Goal: Task Accomplishment & Management: Use online tool/utility

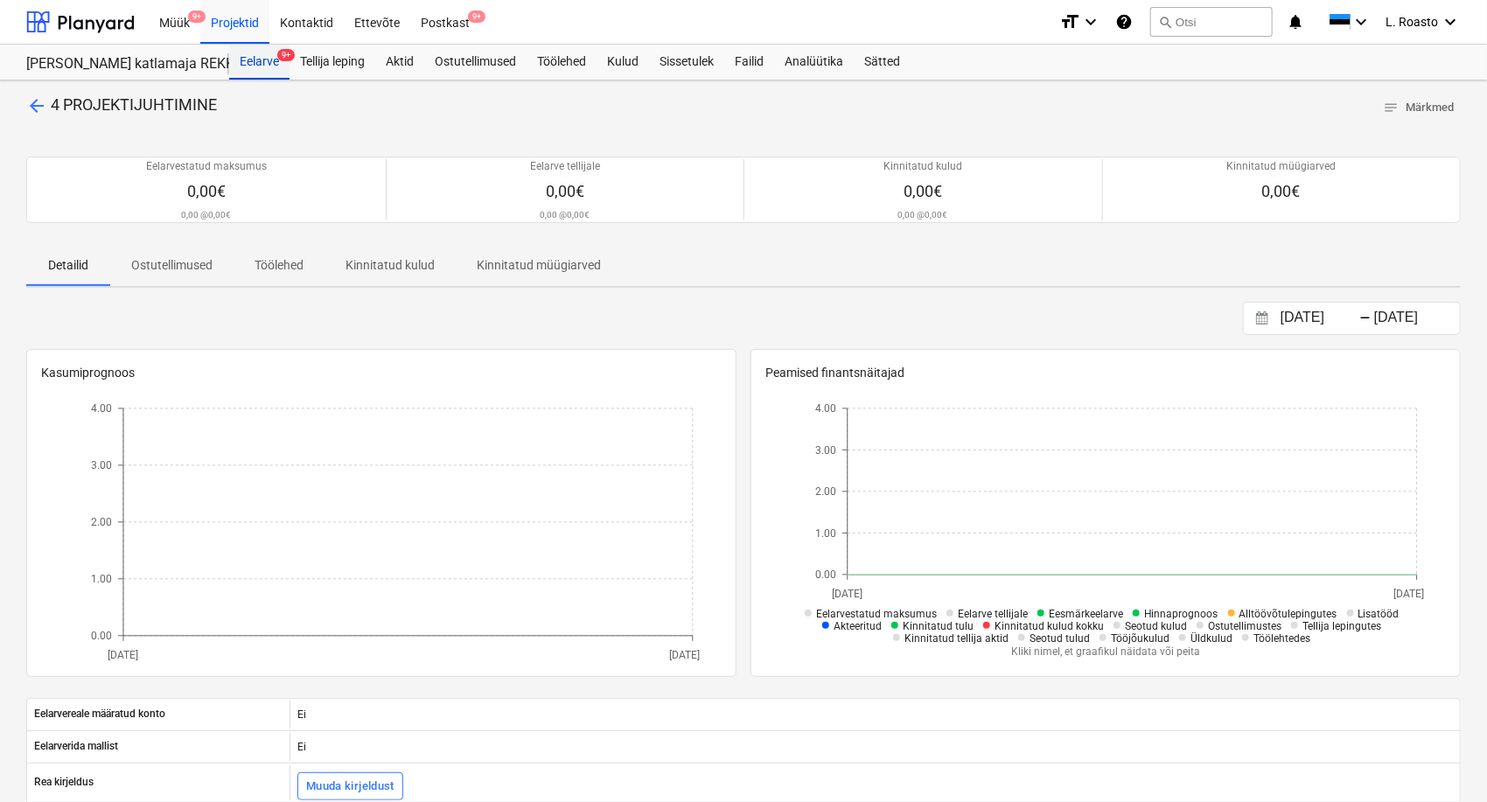
click at [273, 66] on div "Eelarve 9+" at bounding box center [259, 62] width 60 height 35
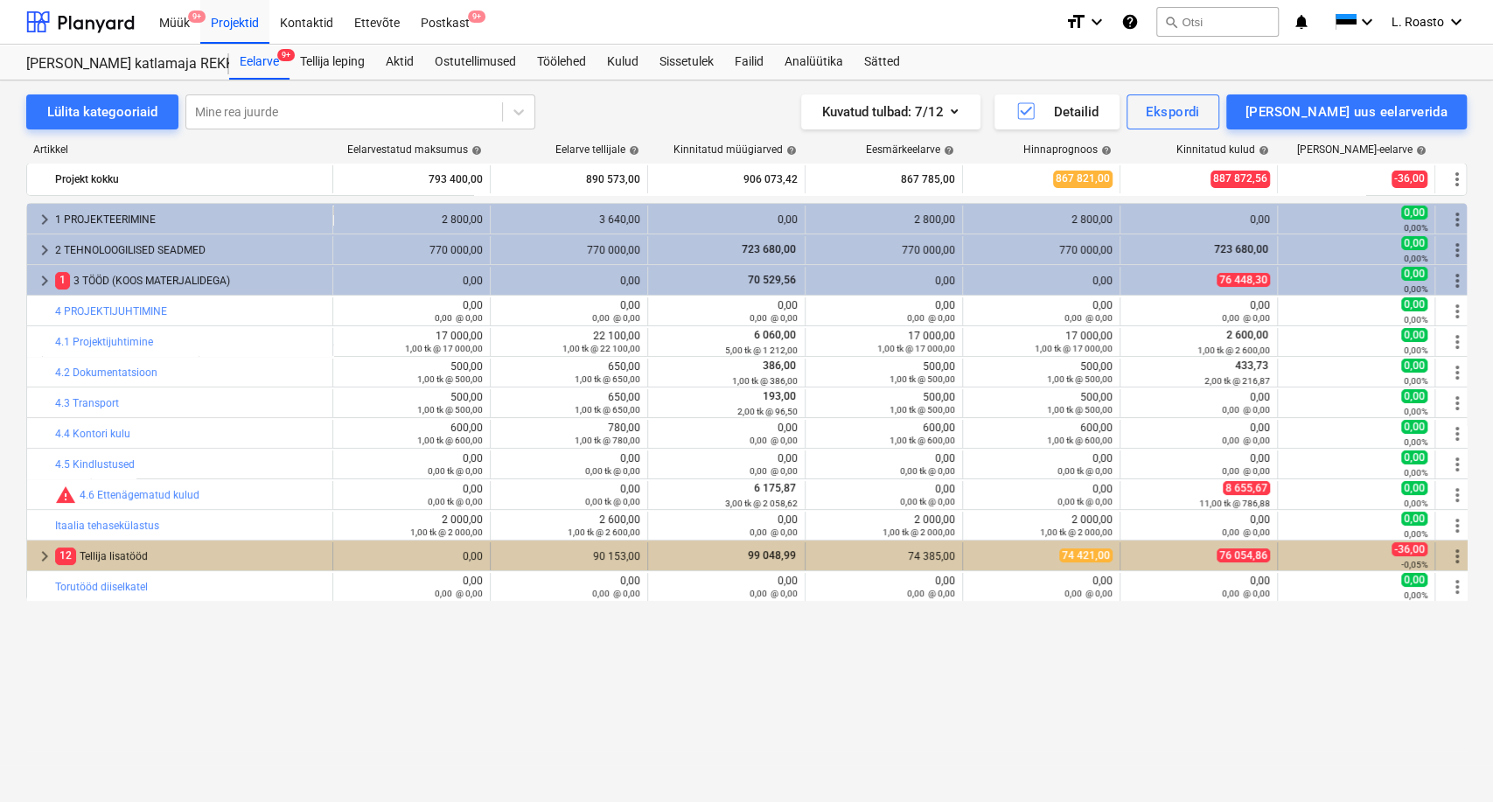
click at [128, 554] on div "12 Tellija lisatööd" at bounding box center [190, 556] width 270 height 28
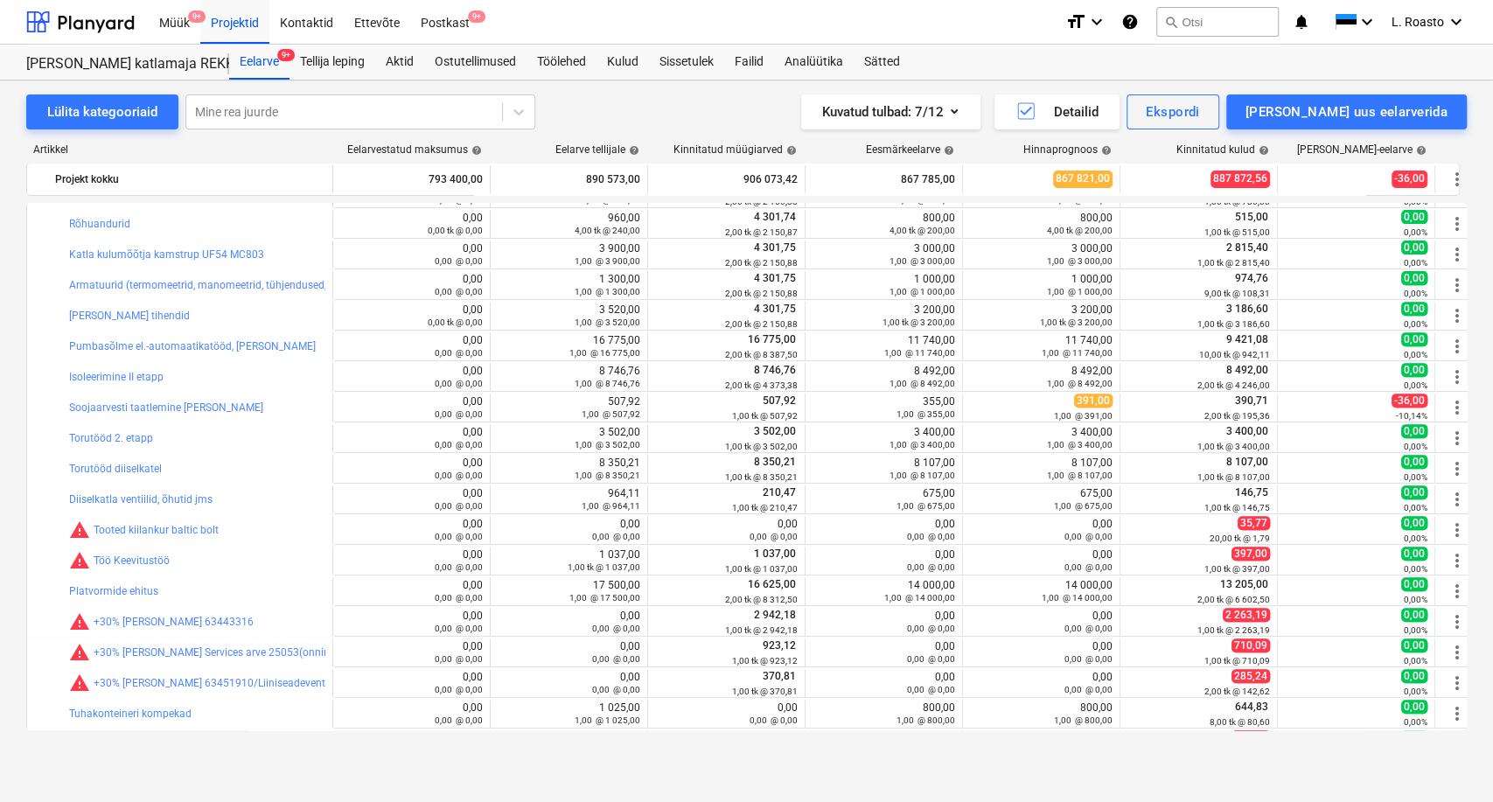
scroll to position [583, 0]
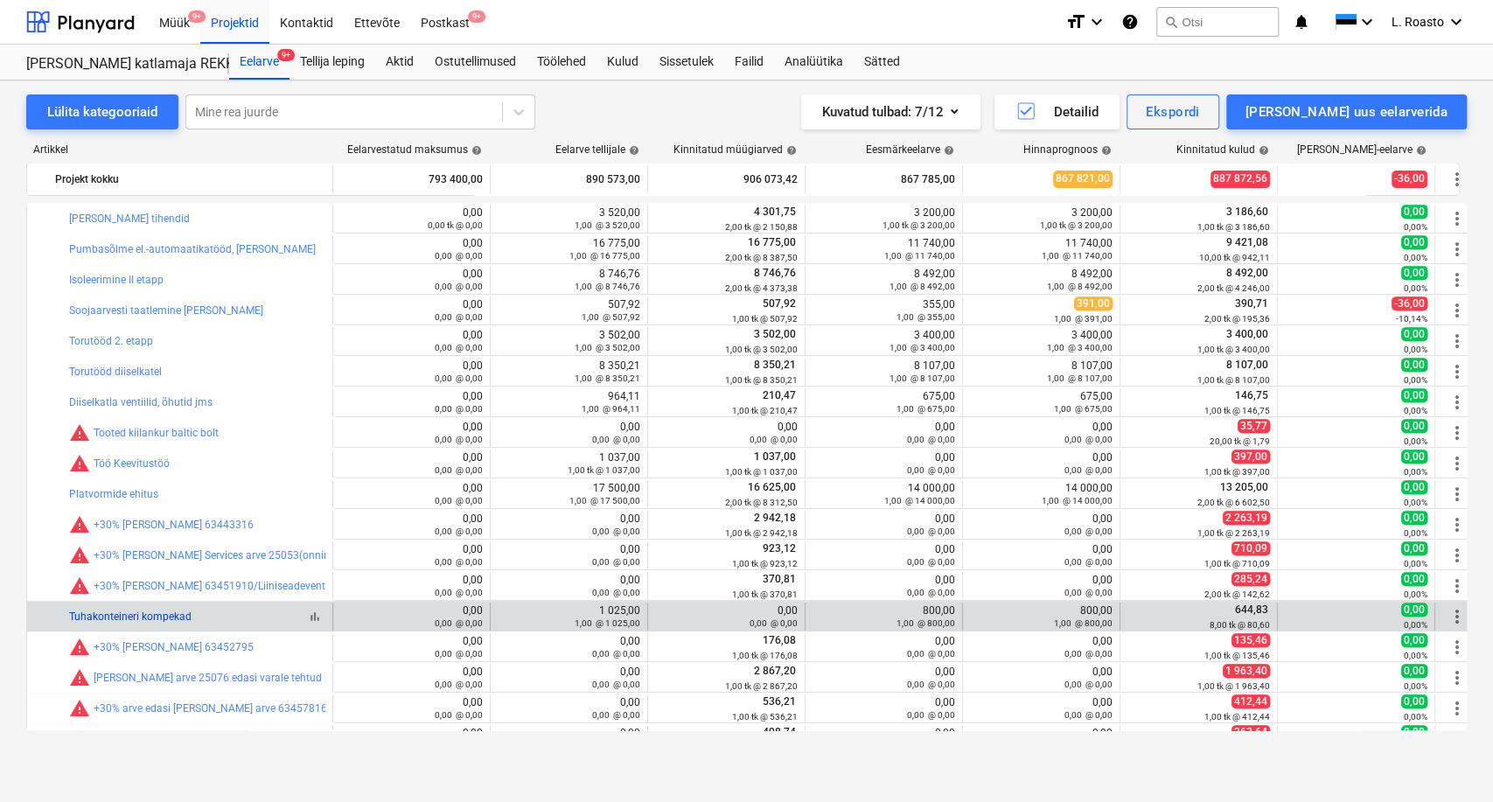
click at [129, 617] on link "Tuhakonteineri kompekad" at bounding box center [130, 617] width 122 height 12
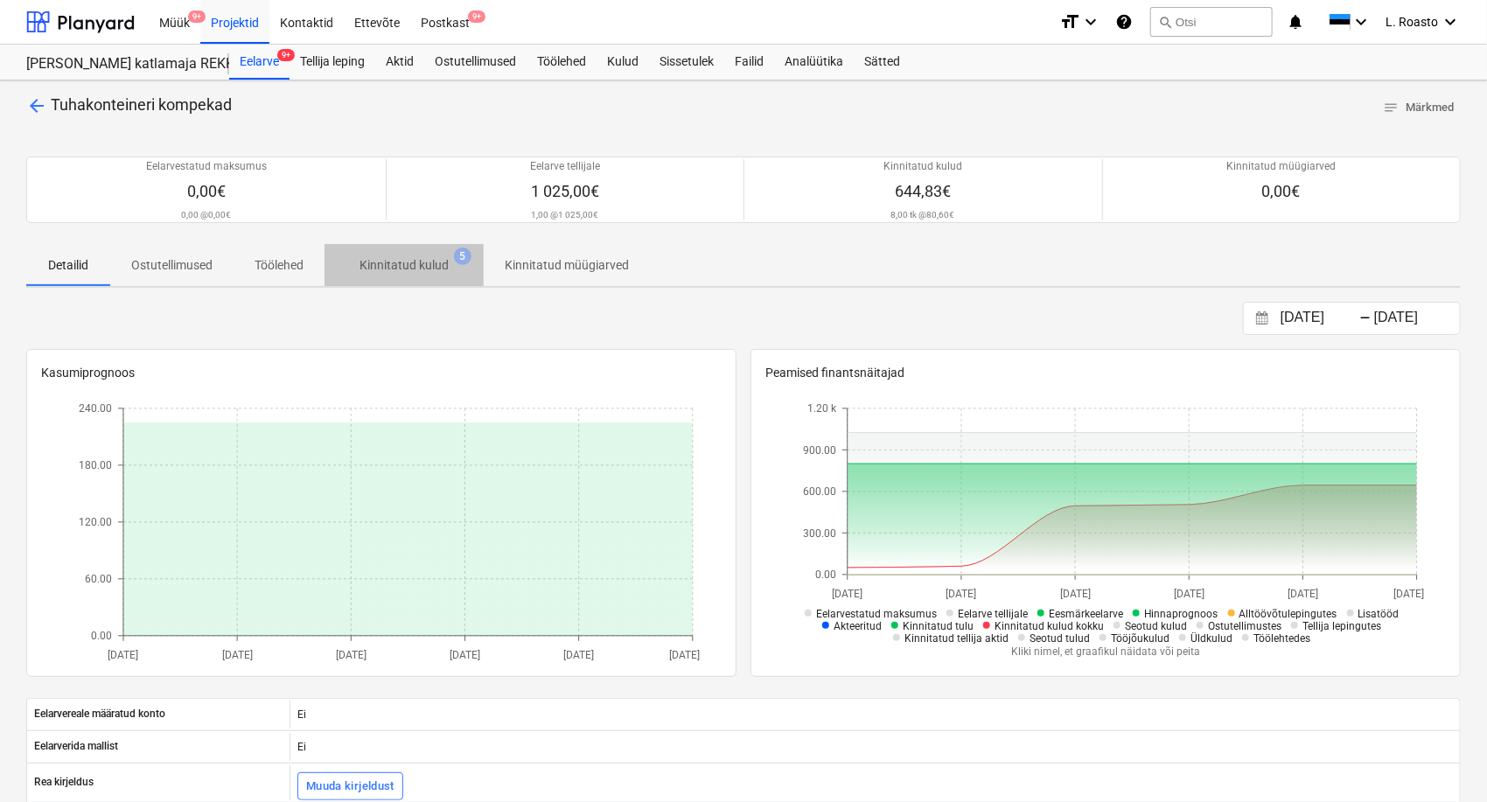
click at [390, 271] on p "Kinnitatud kulud" at bounding box center [404, 265] width 89 height 18
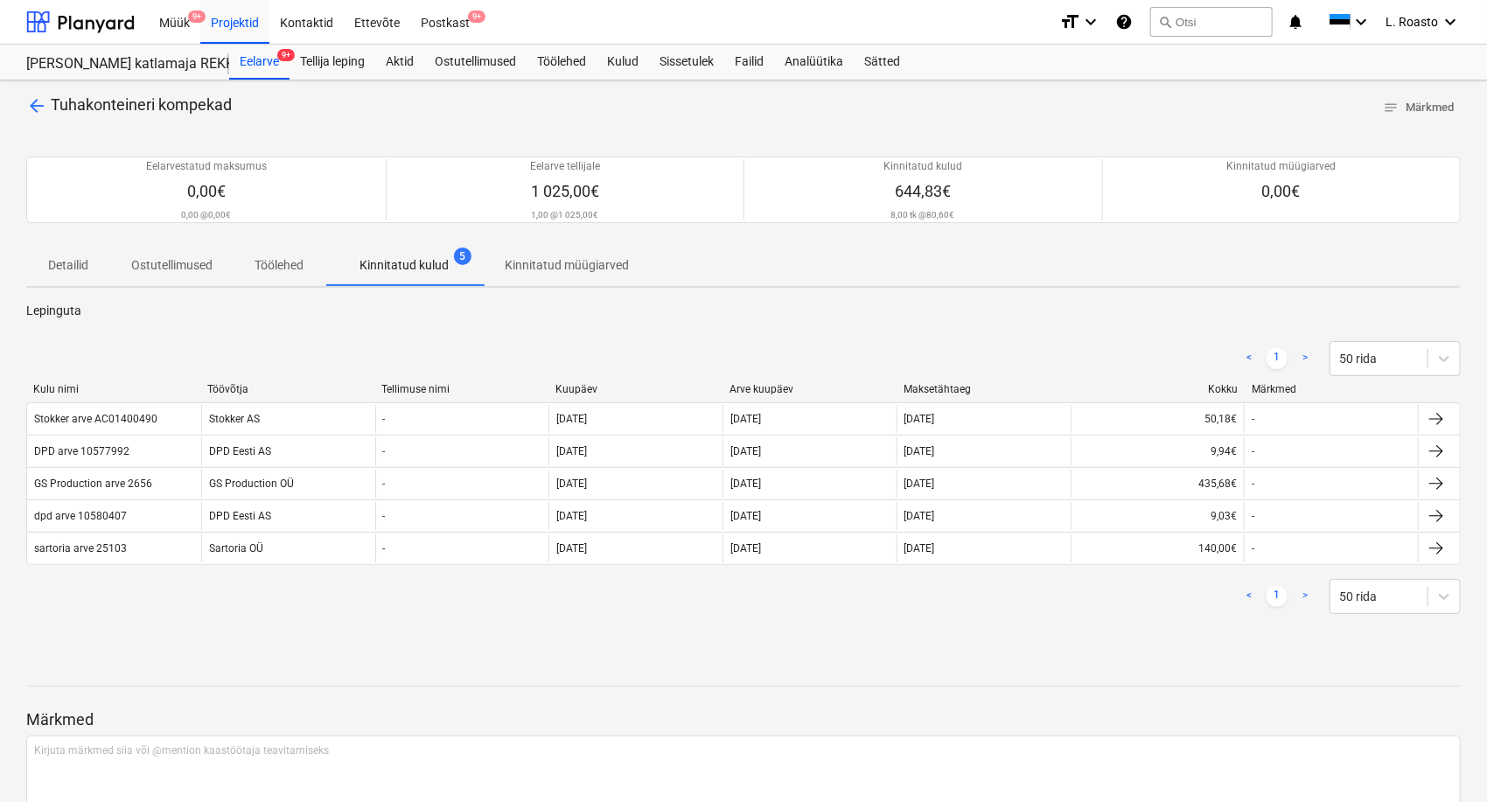
click at [116, 107] on span "Tuhakonteineri kompekad" at bounding box center [141, 104] width 181 height 18
click at [35, 104] on span "arrow_back" at bounding box center [36, 105] width 21 height 21
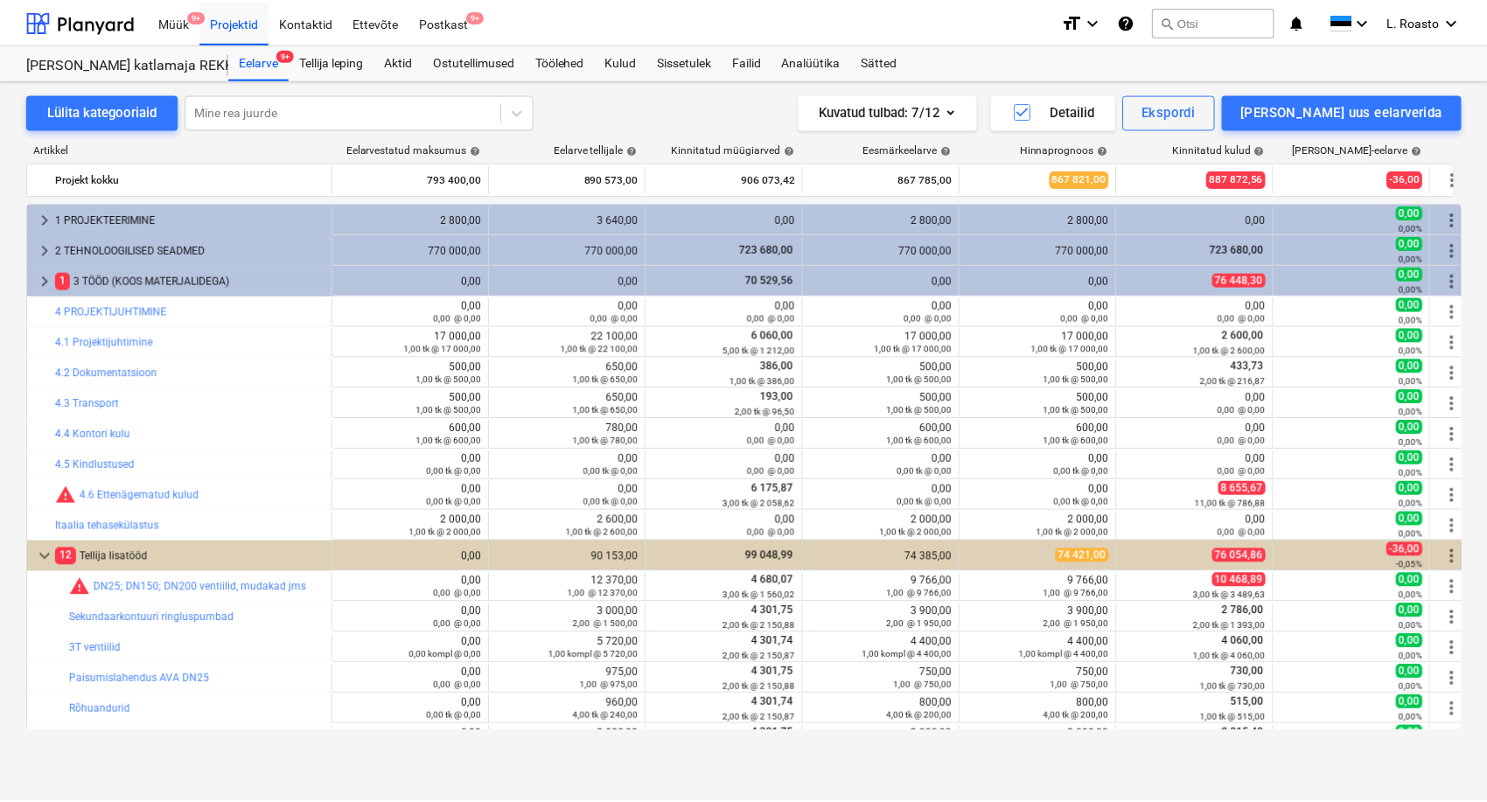
scroll to position [583, 0]
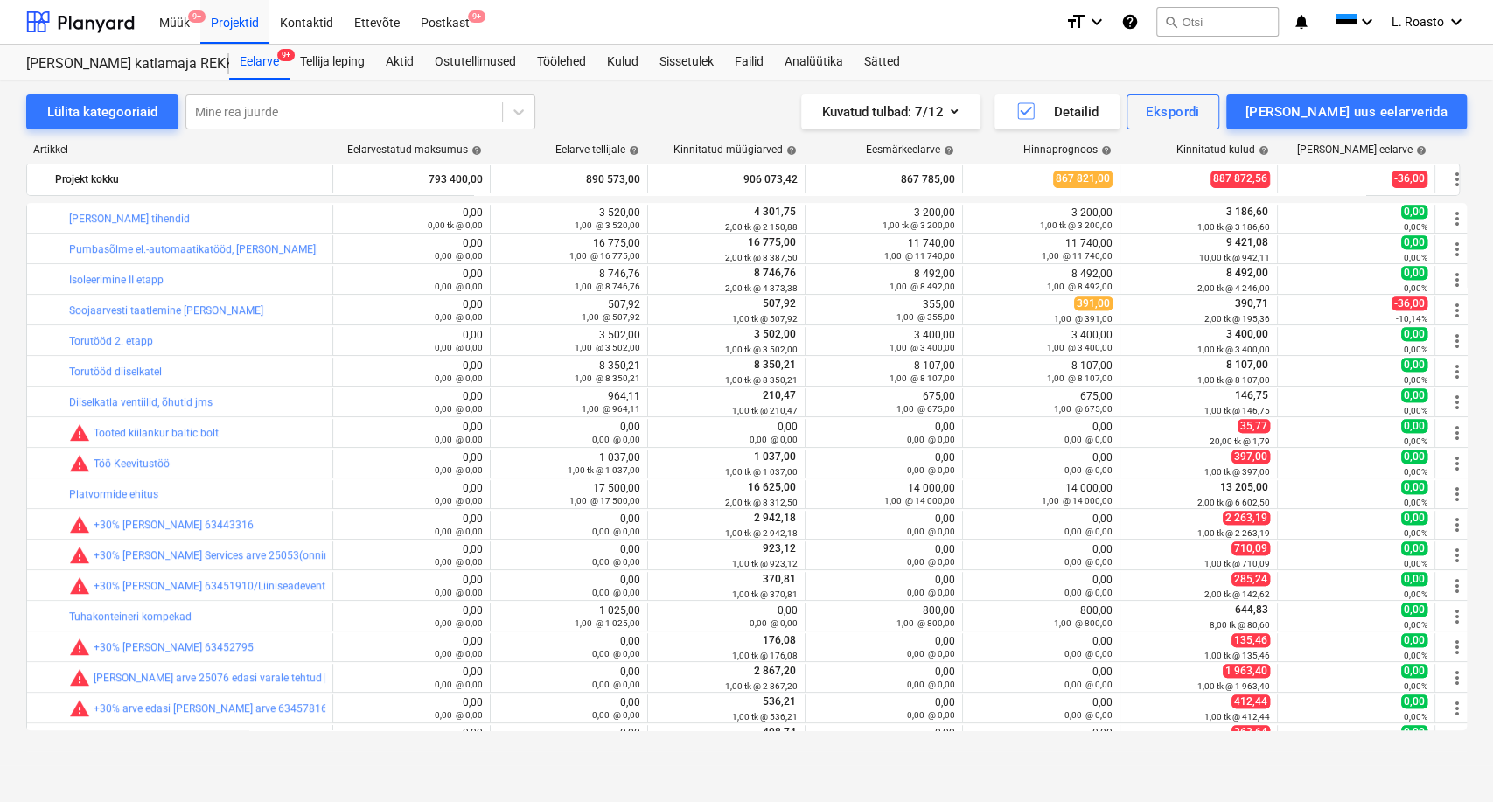
click at [521, 760] on div "Lülita kategooriaid Mine rea juurde Kuvatud tulbad : 7/12 Detailid Ekspordi [PE…" at bounding box center [746, 422] width 1493 height 685
click at [713, 65] on div "Sissetulek" at bounding box center [686, 62] width 75 height 35
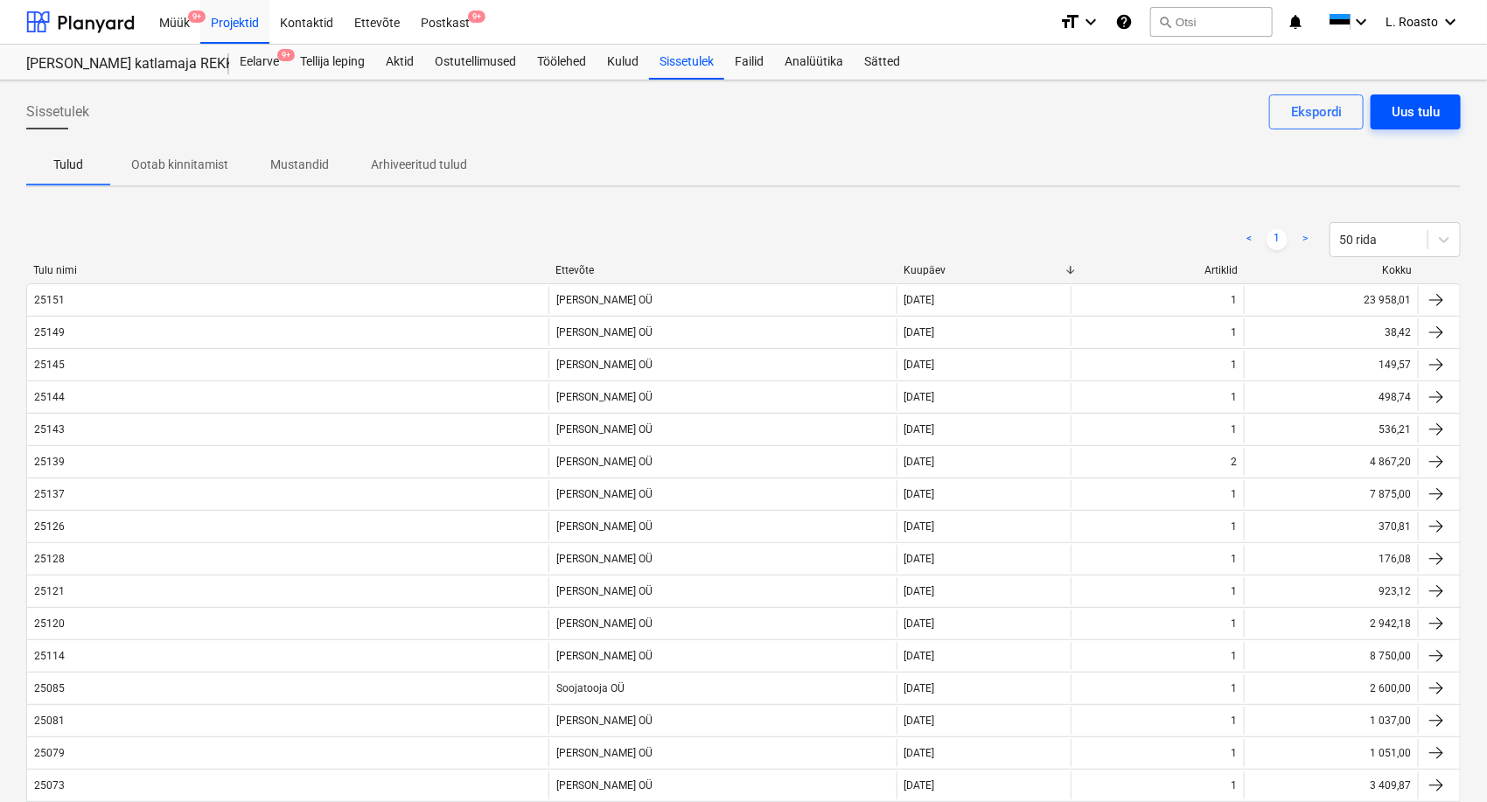
click at [1433, 111] on div "Uus tulu" at bounding box center [1416, 112] width 48 height 23
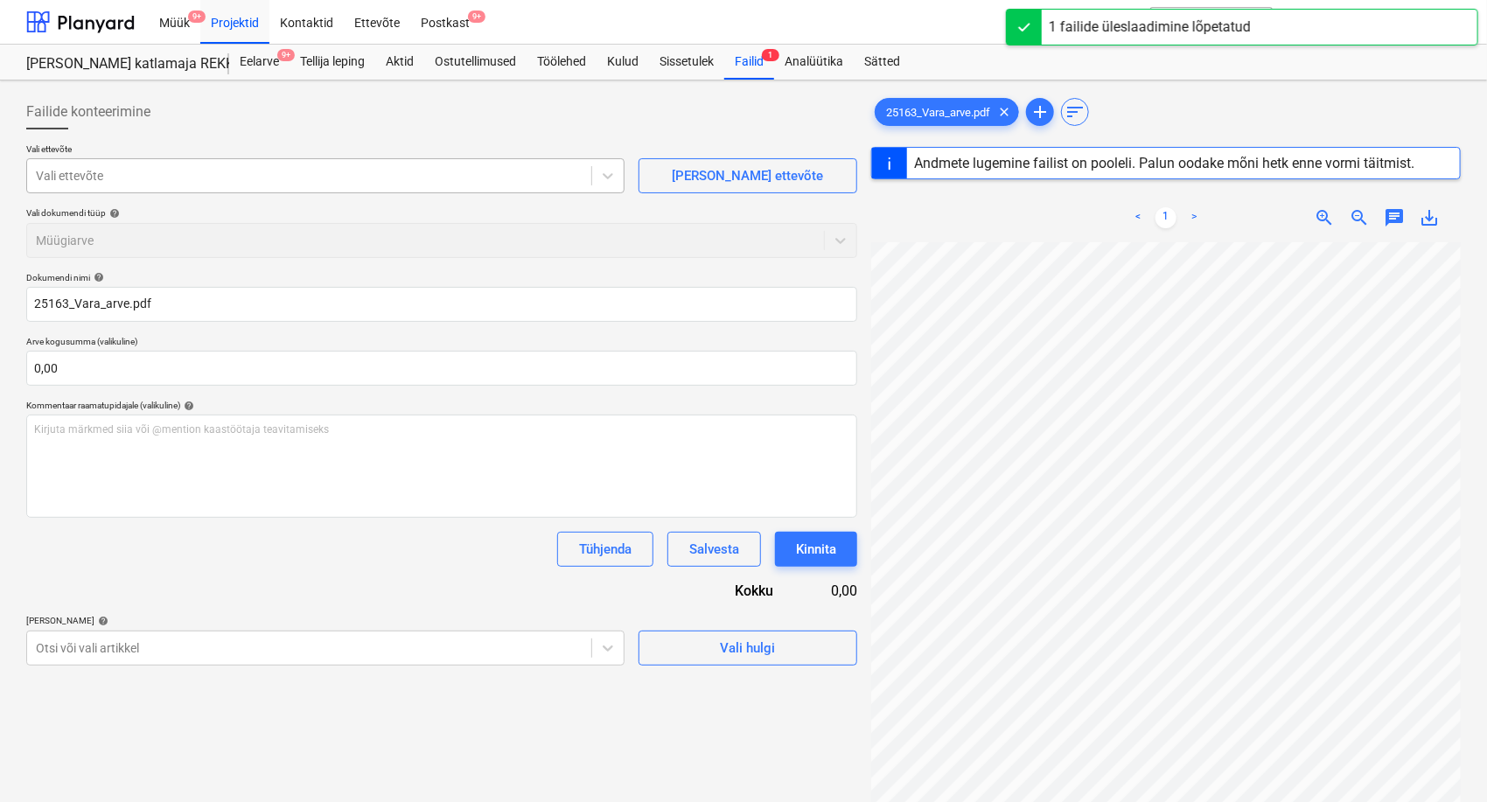
click at [203, 170] on div at bounding box center [309, 175] width 547 height 17
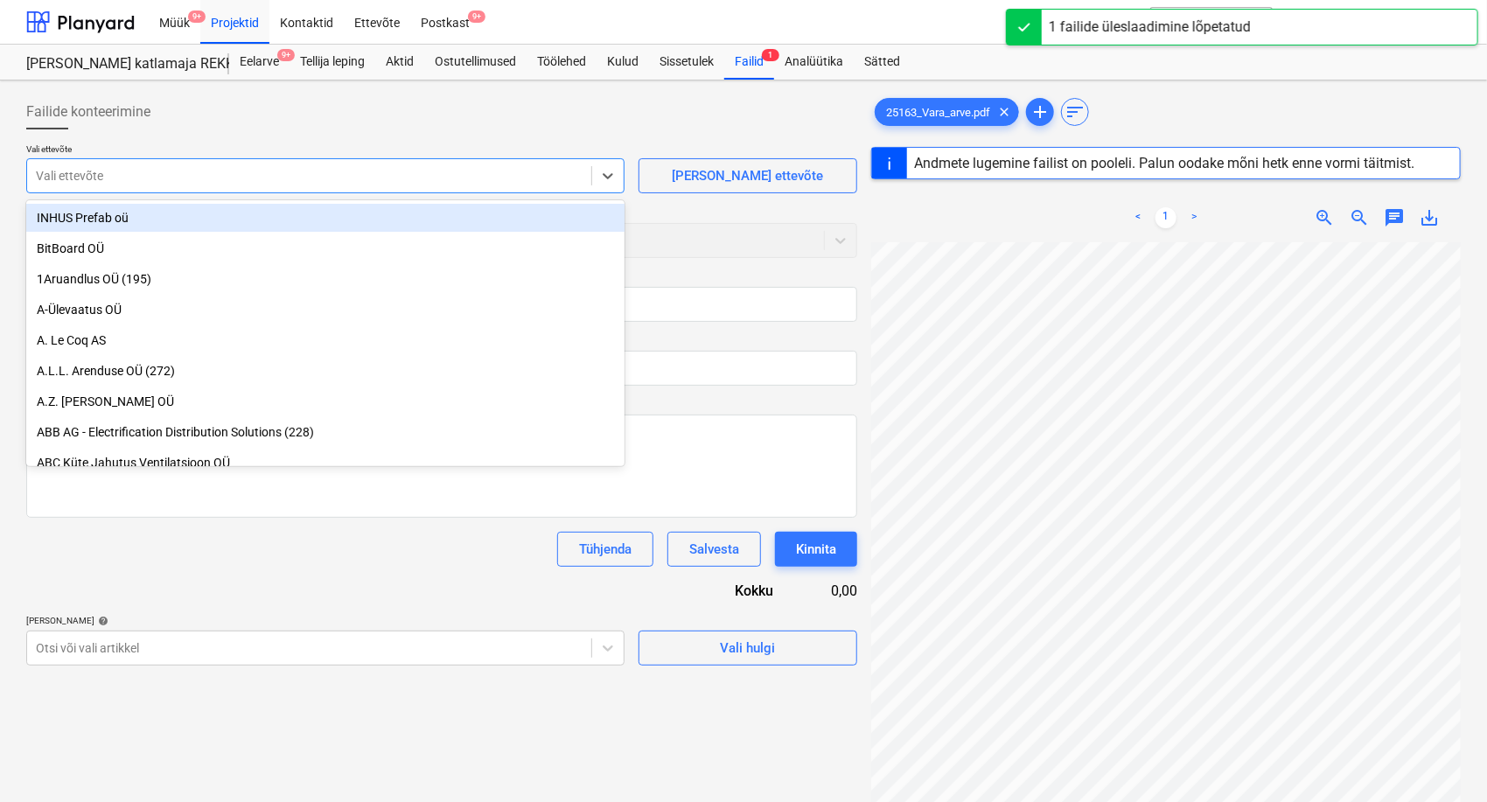
click at [203, 170] on div at bounding box center [309, 175] width 547 height 17
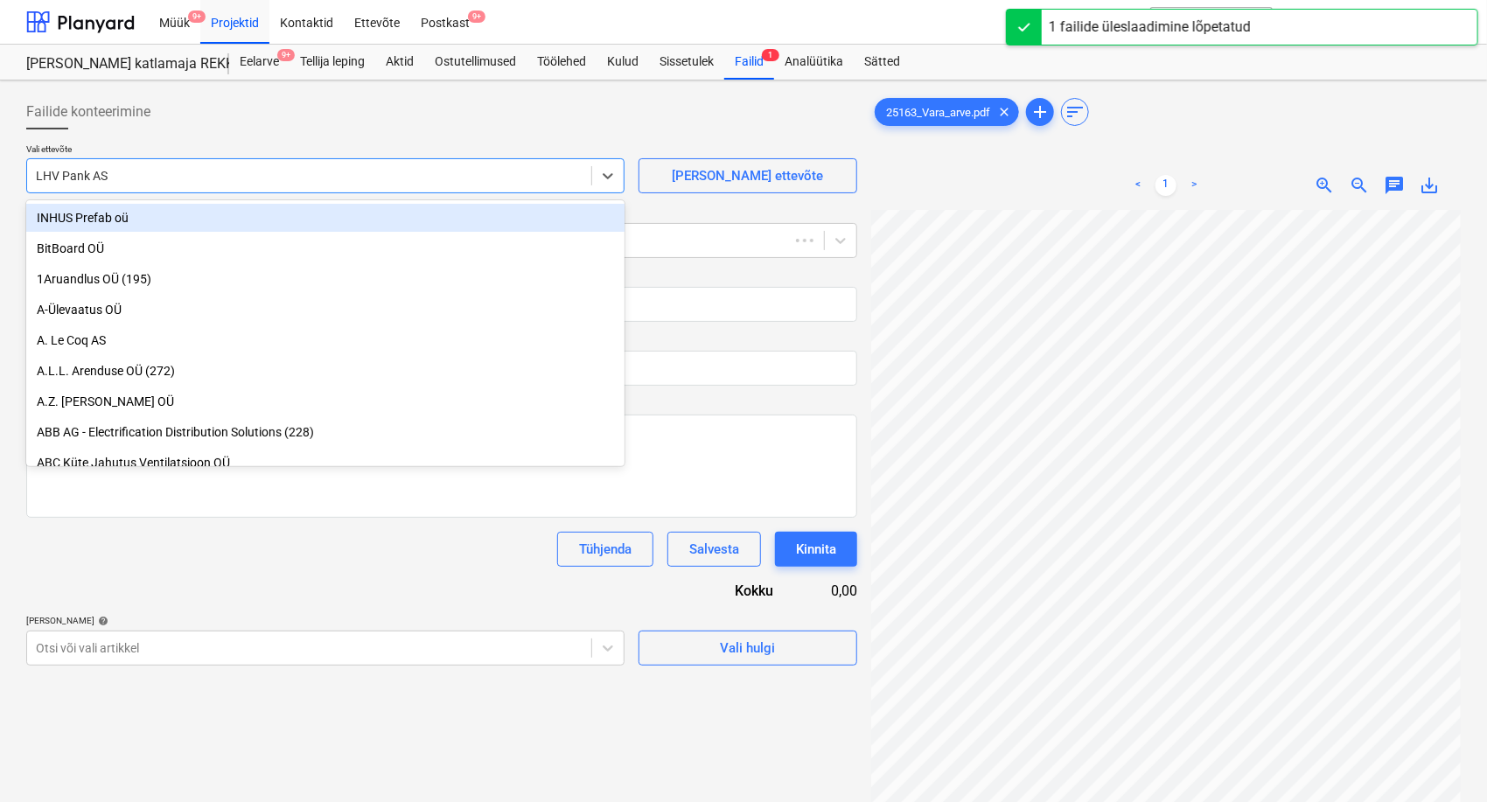
type input "25163"
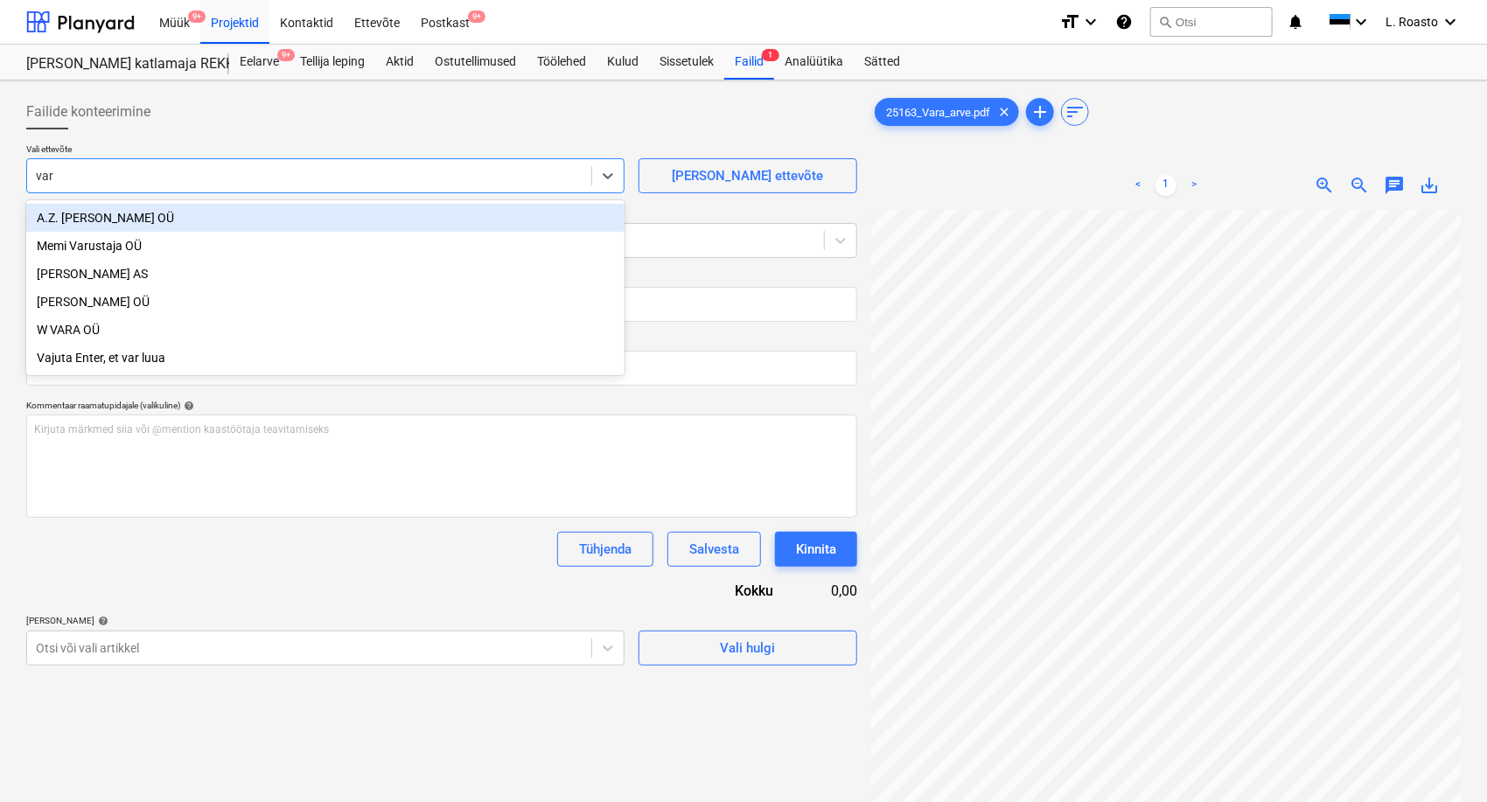
type input "vara"
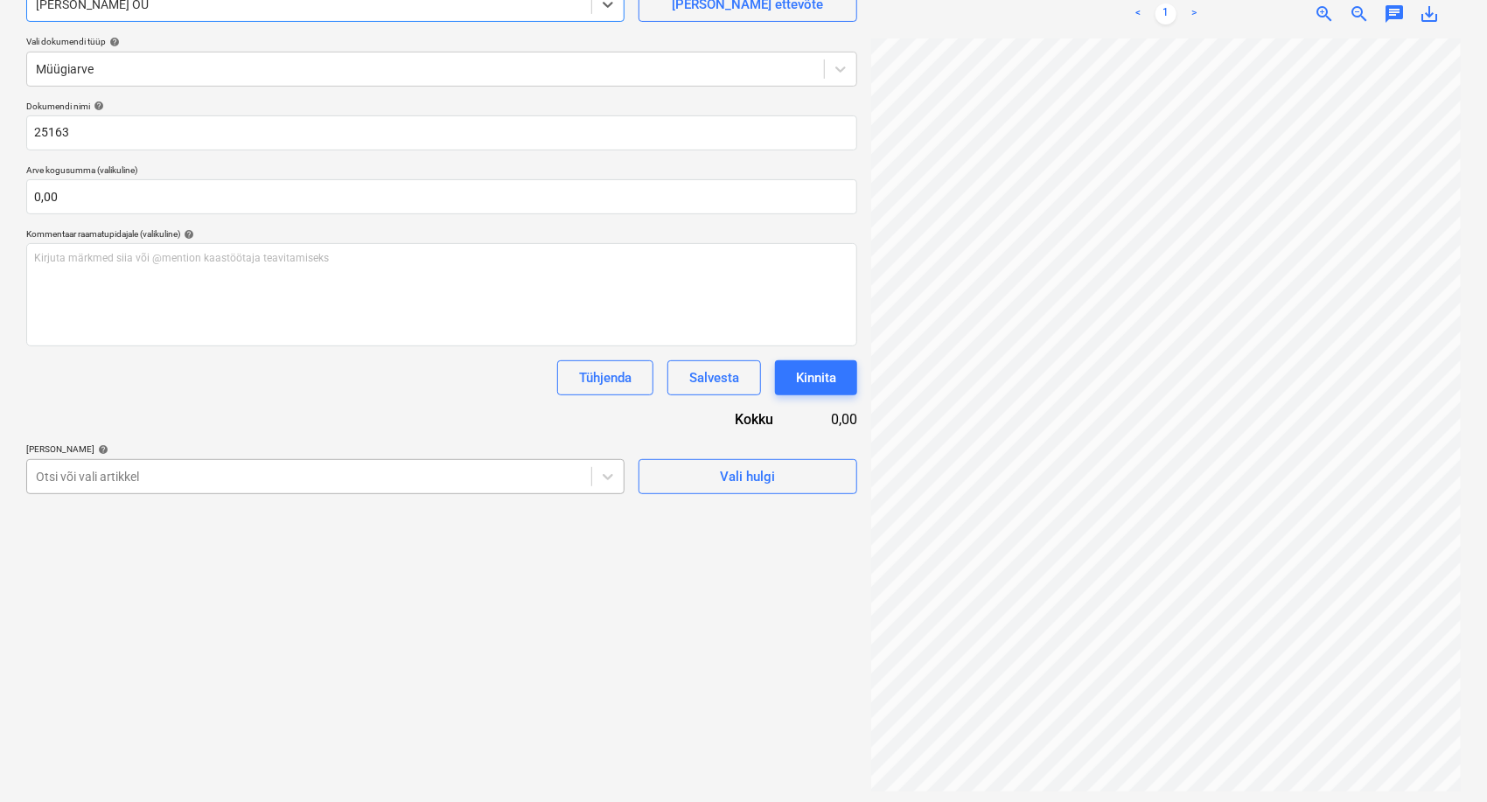
scroll to position [175, 0]
click at [199, 486] on div "Otsi või vali artikkel" at bounding box center [325, 473] width 598 height 35
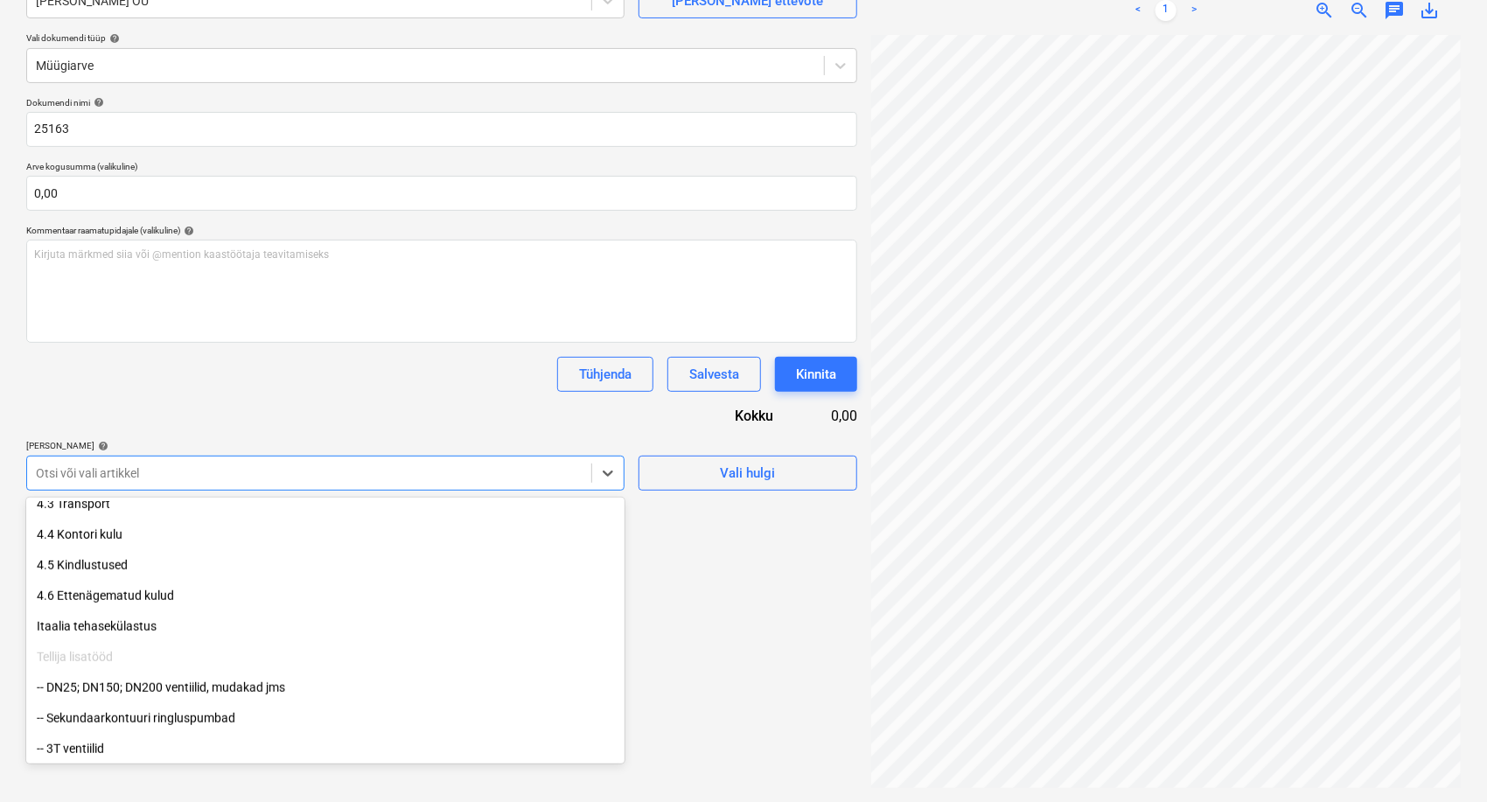
scroll to position [1543, 0]
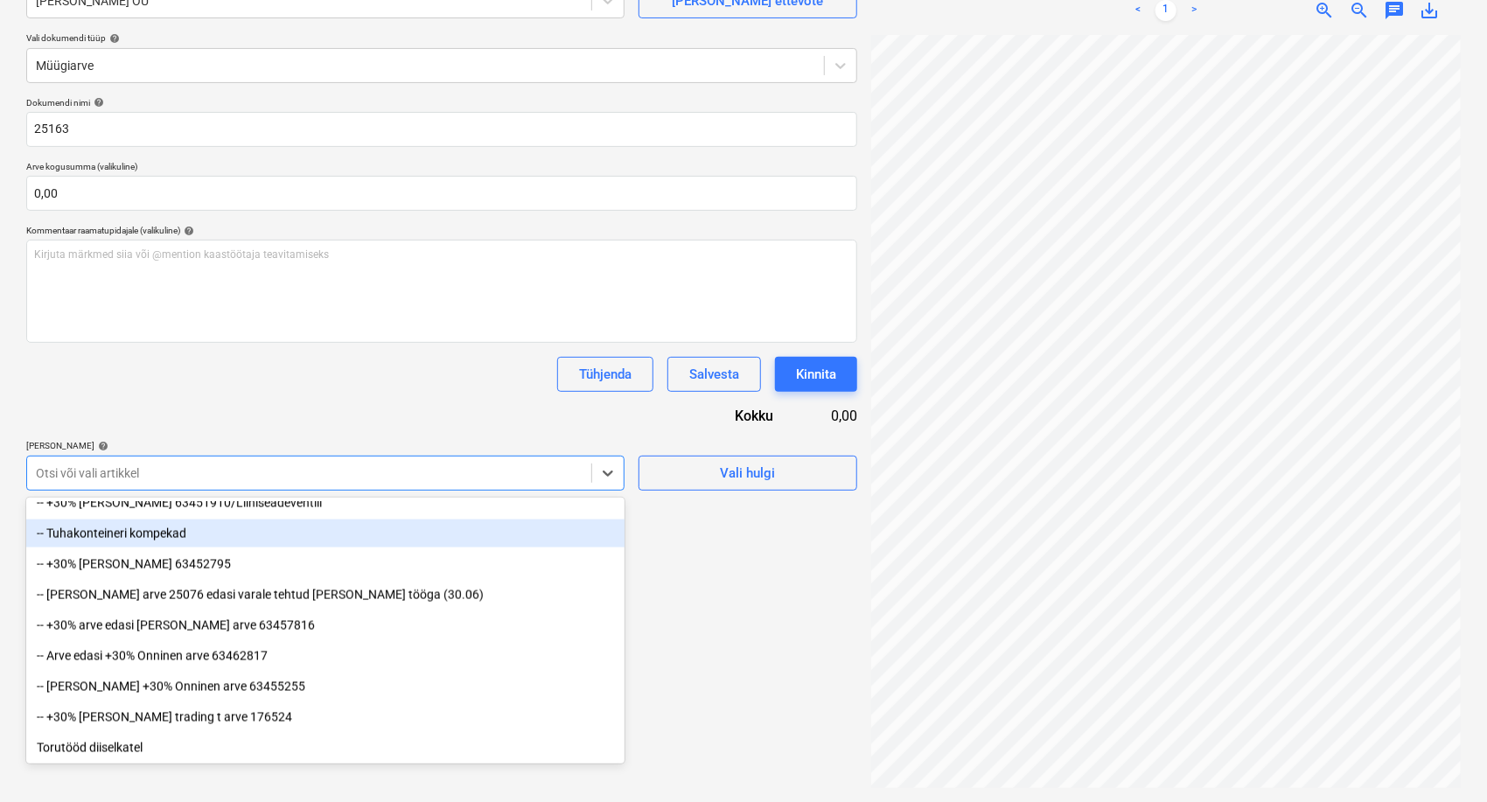
click at [167, 530] on div "-- Tuhakonteineri kompekad" at bounding box center [325, 534] width 598 height 28
click at [457, 390] on div "Tühjenda Salvesta Kinnita" at bounding box center [441, 374] width 831 height 35
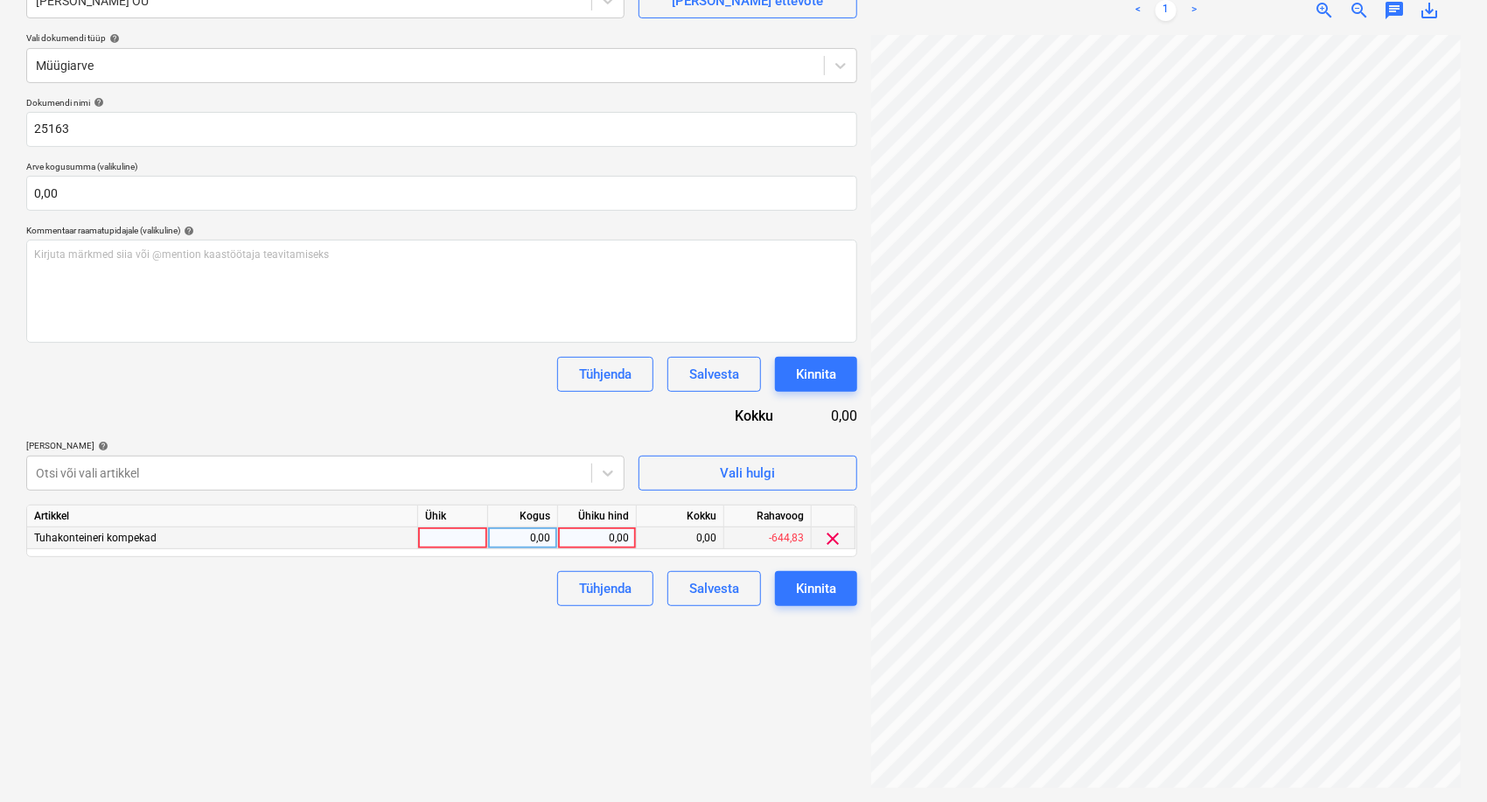
click at [583, 533] on div "0,00" at bounding box center [597, 538] width 64 height 22
type input "1025"
click at [493, 387] on div "Tühjenda Salvesta Kinnita" at bounding box center [441, 374] width 831 height 35
click at [728, 737] on div "Failide konteerimine Vali ettevõte Vara Saeveski OÜ [PERSON_NAME] uus ettevõte …" at bounding box center [441, 354] width 845 height 883
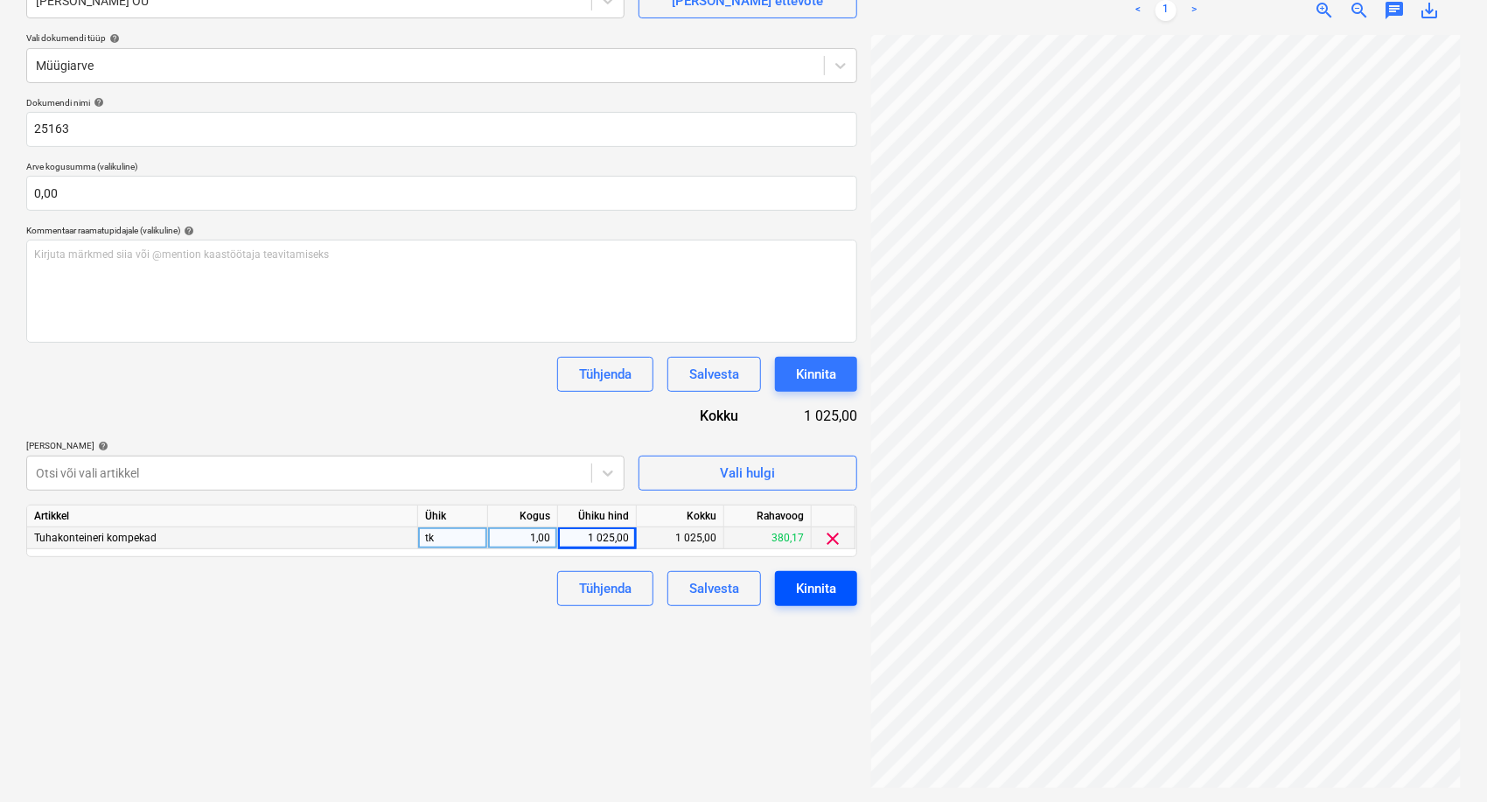
click at [814, 589] on div "Kinnita" at bounding box center [816, 588] width 40 height 23
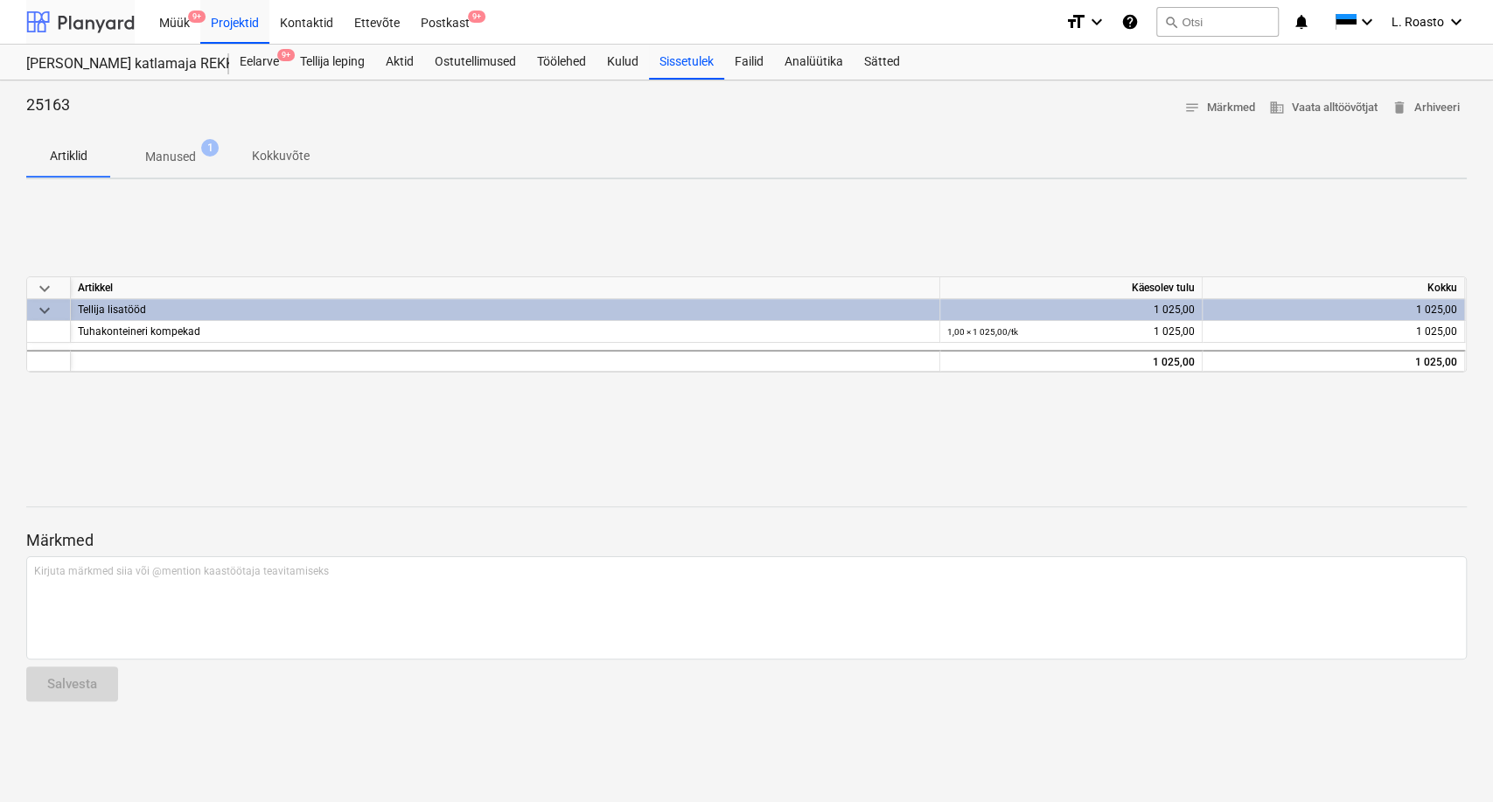
click at [104, 27] on div at bounding box center [80, 22] width 108 height 44
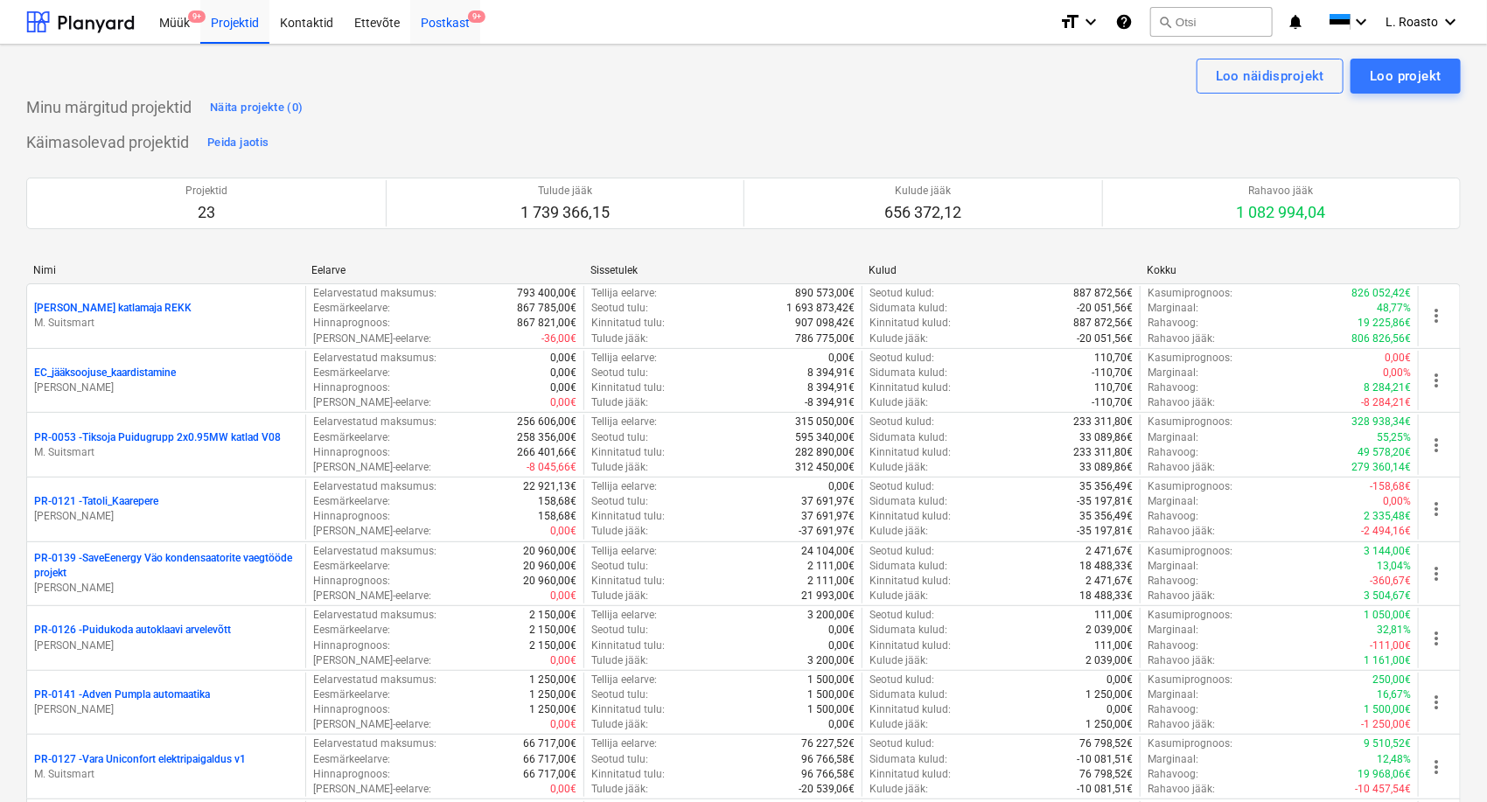
click at [459, 35] on div "Postkast 9+" at bounding box center [445, 21] width 70 height 45
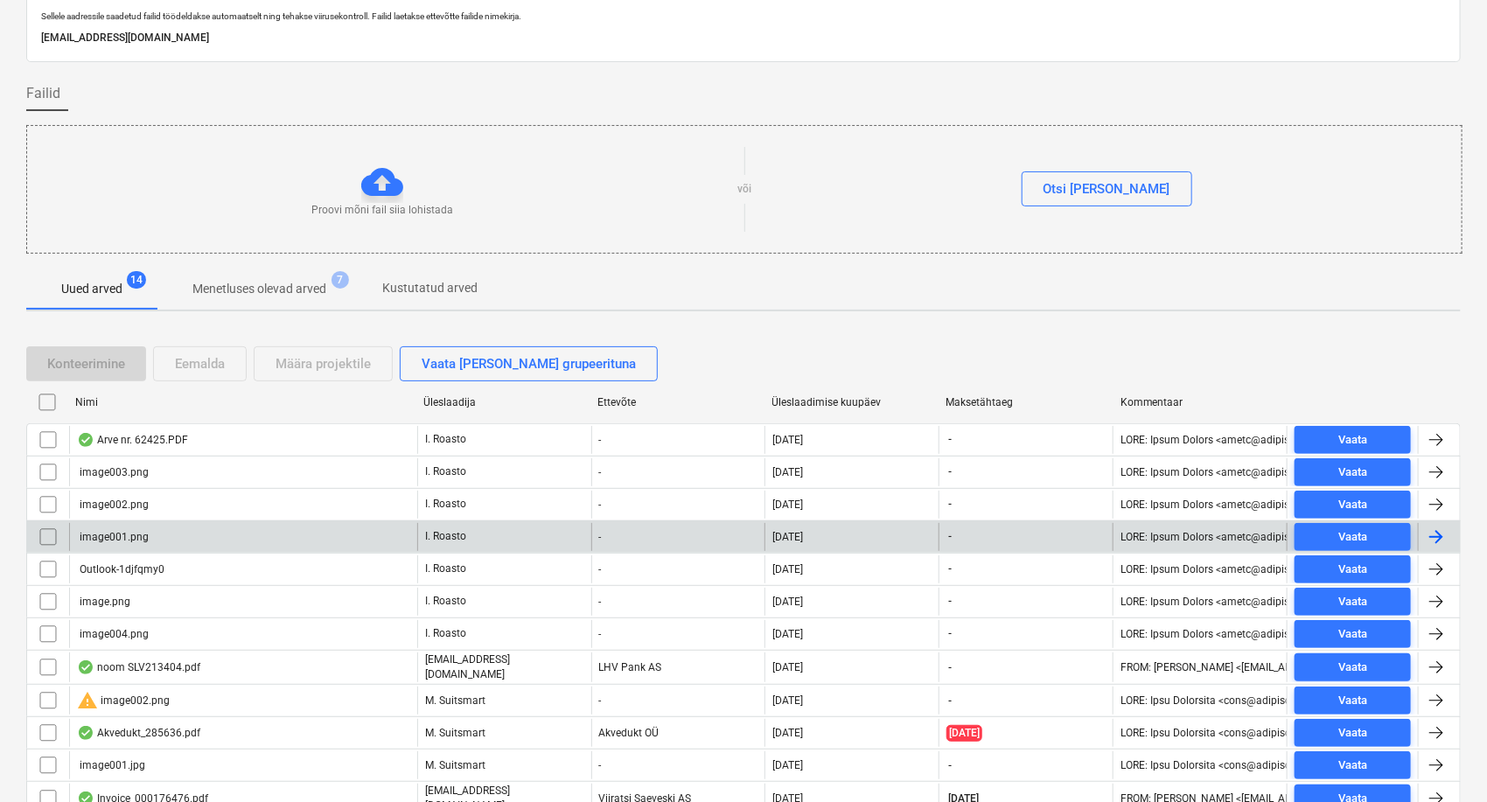
scroll to position [97, 0]
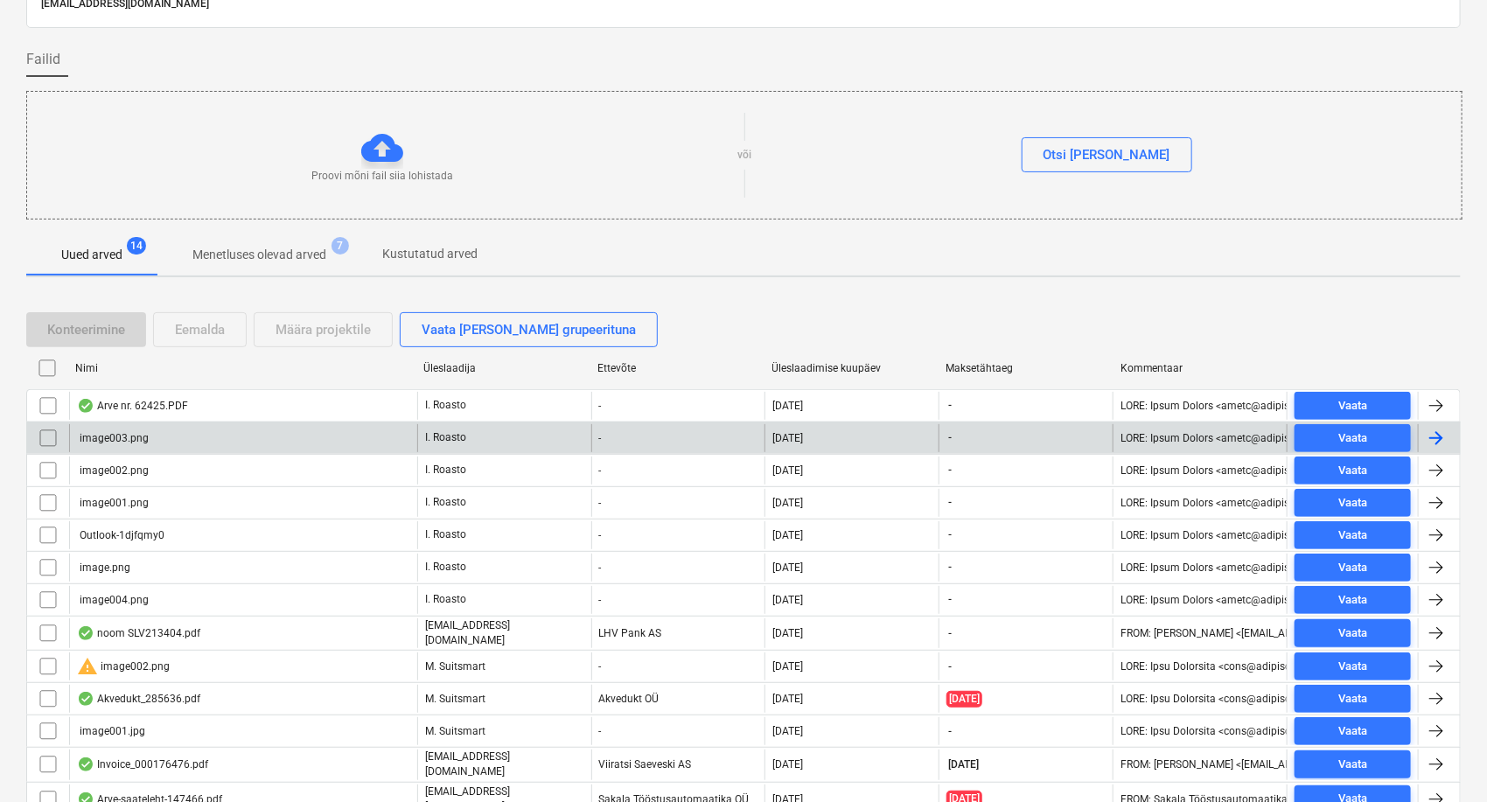
click at [47, 431] on input "checkbox" at bounding box center [48, 438] width 28 height 28
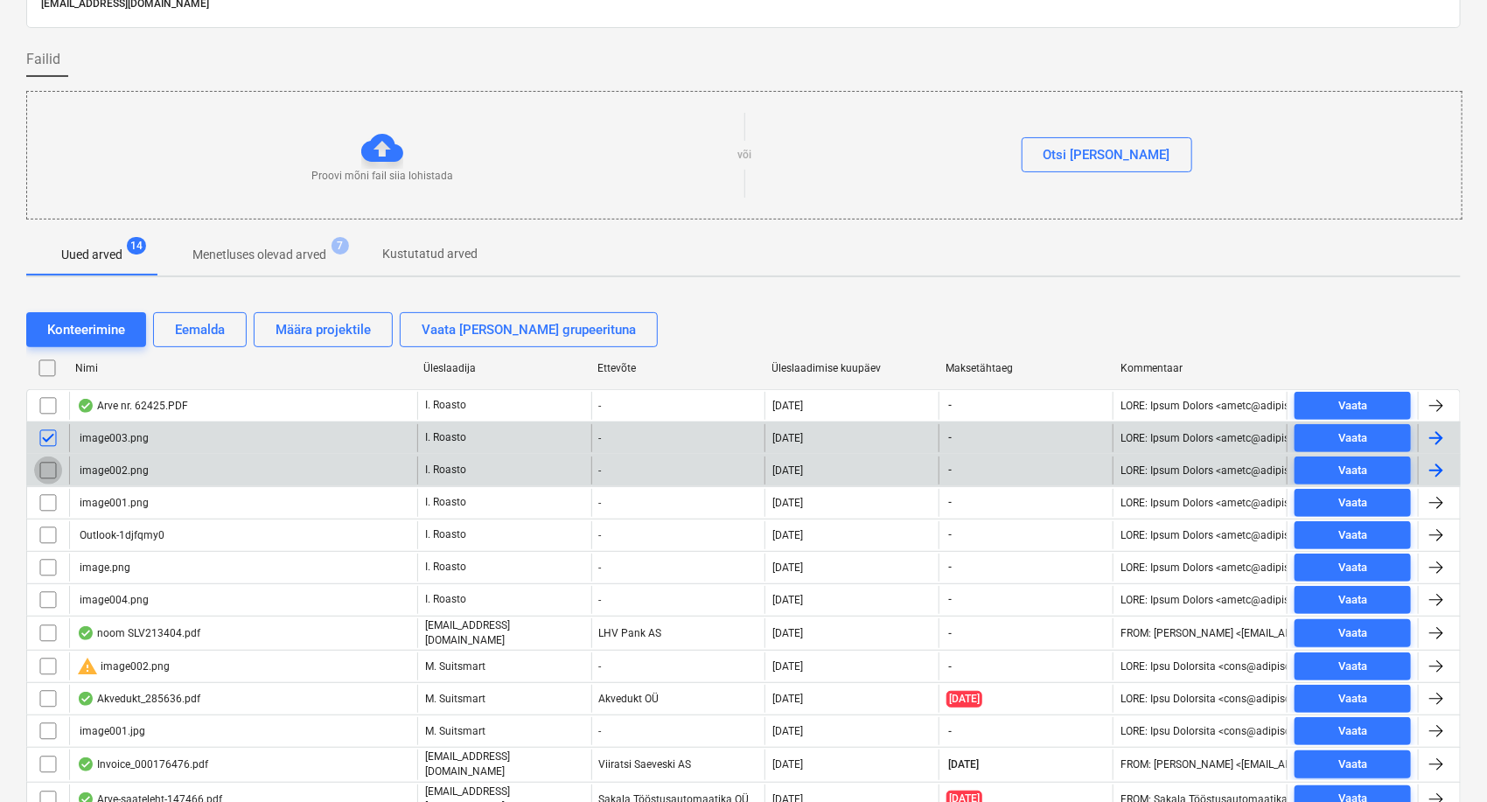
click at [46, 471] on input "checkbox" at bounding box center [48, 471] width 28 height 28
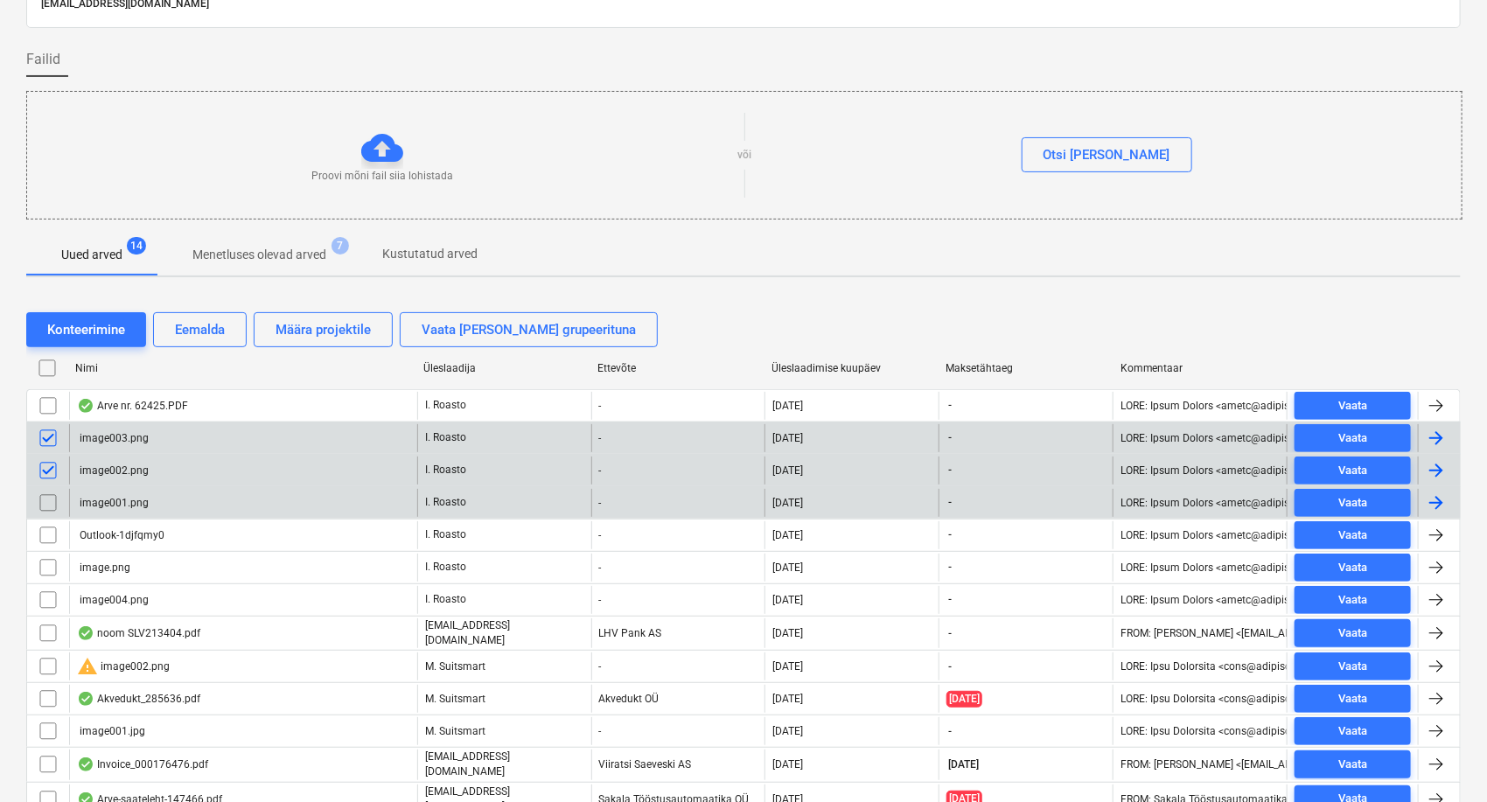
click at [47, 506] on input "checkbox" at bounding box center [48, 503] width 28 height 28
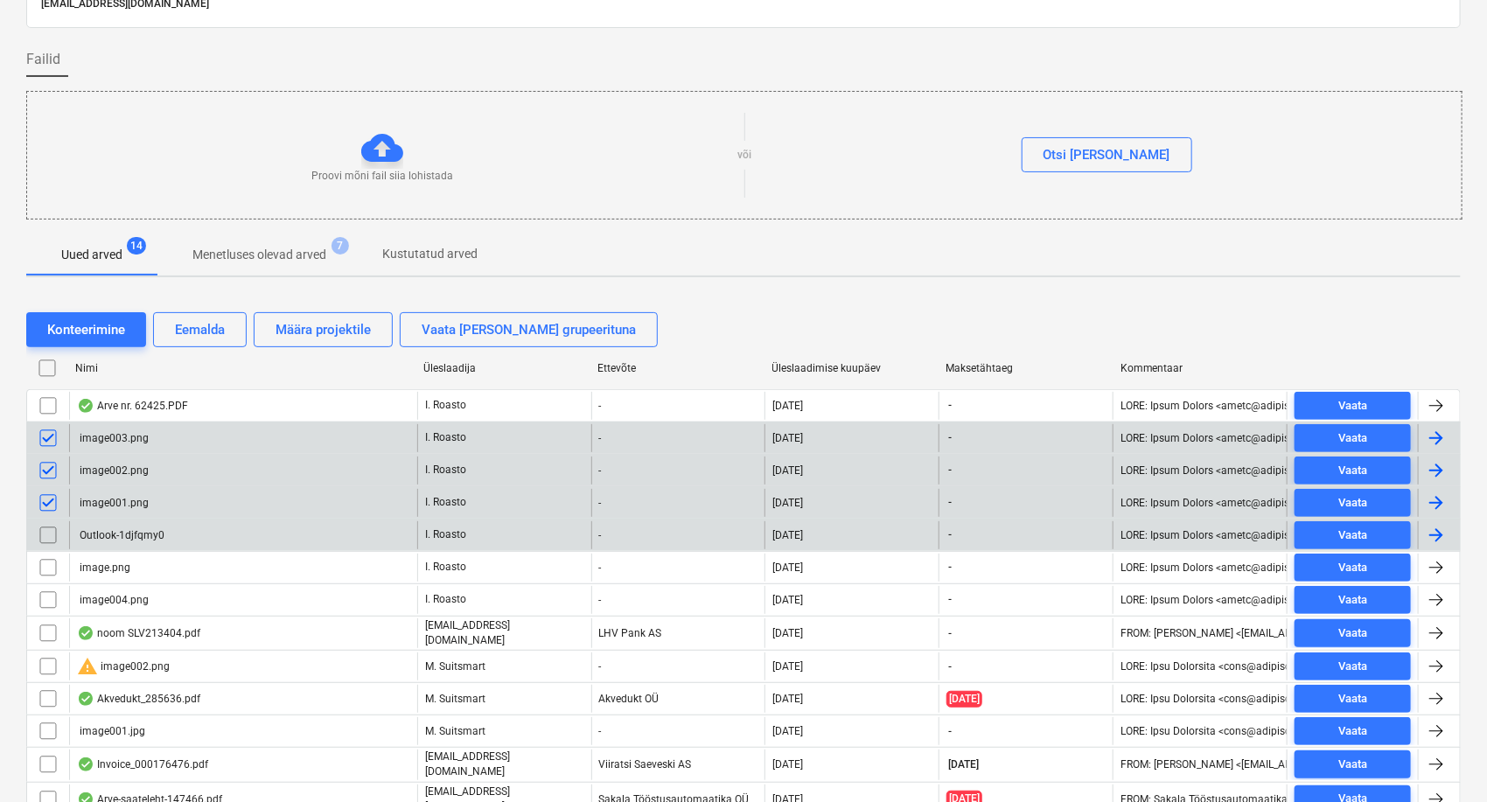
click at [44, 543] on input "checkbox" at bounding box center [48, 535] width 28 height 28
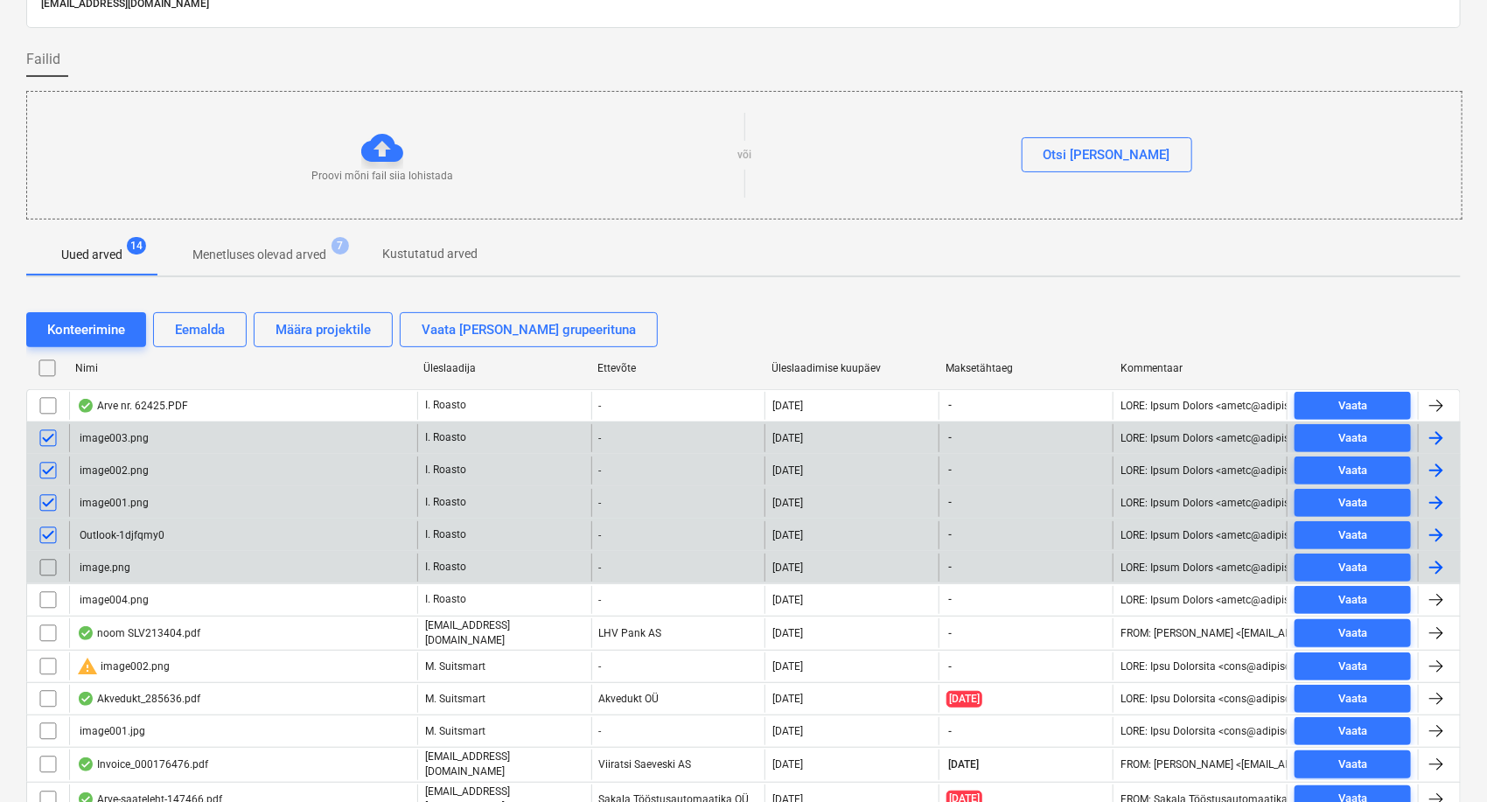
click at [44, 555] on input "checkbox" at bounding box center [48, 568] width 28 height 28
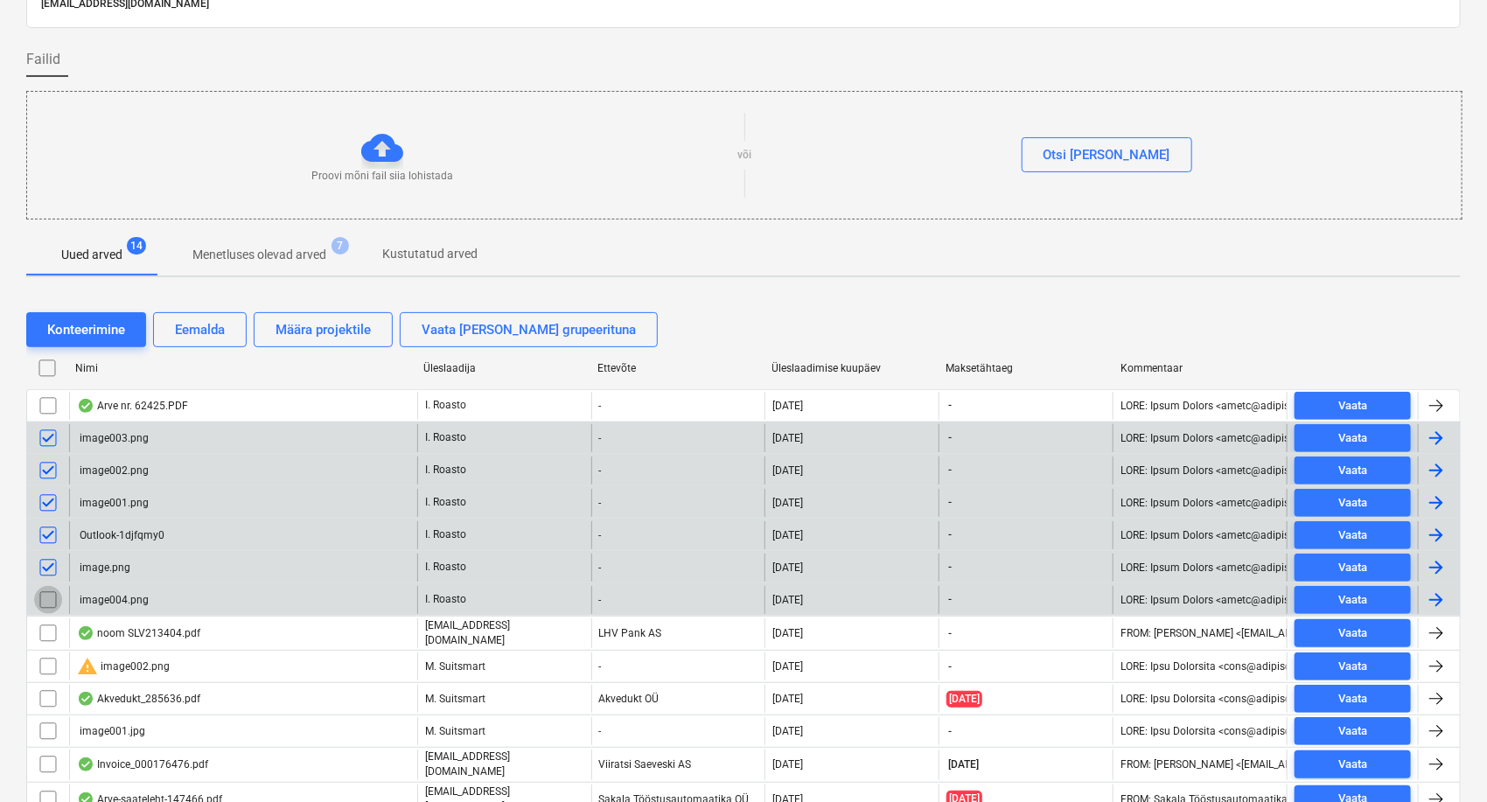
click at [48, 595] on input "checkbox" at bounding box center [48, 600] width 28 height 28
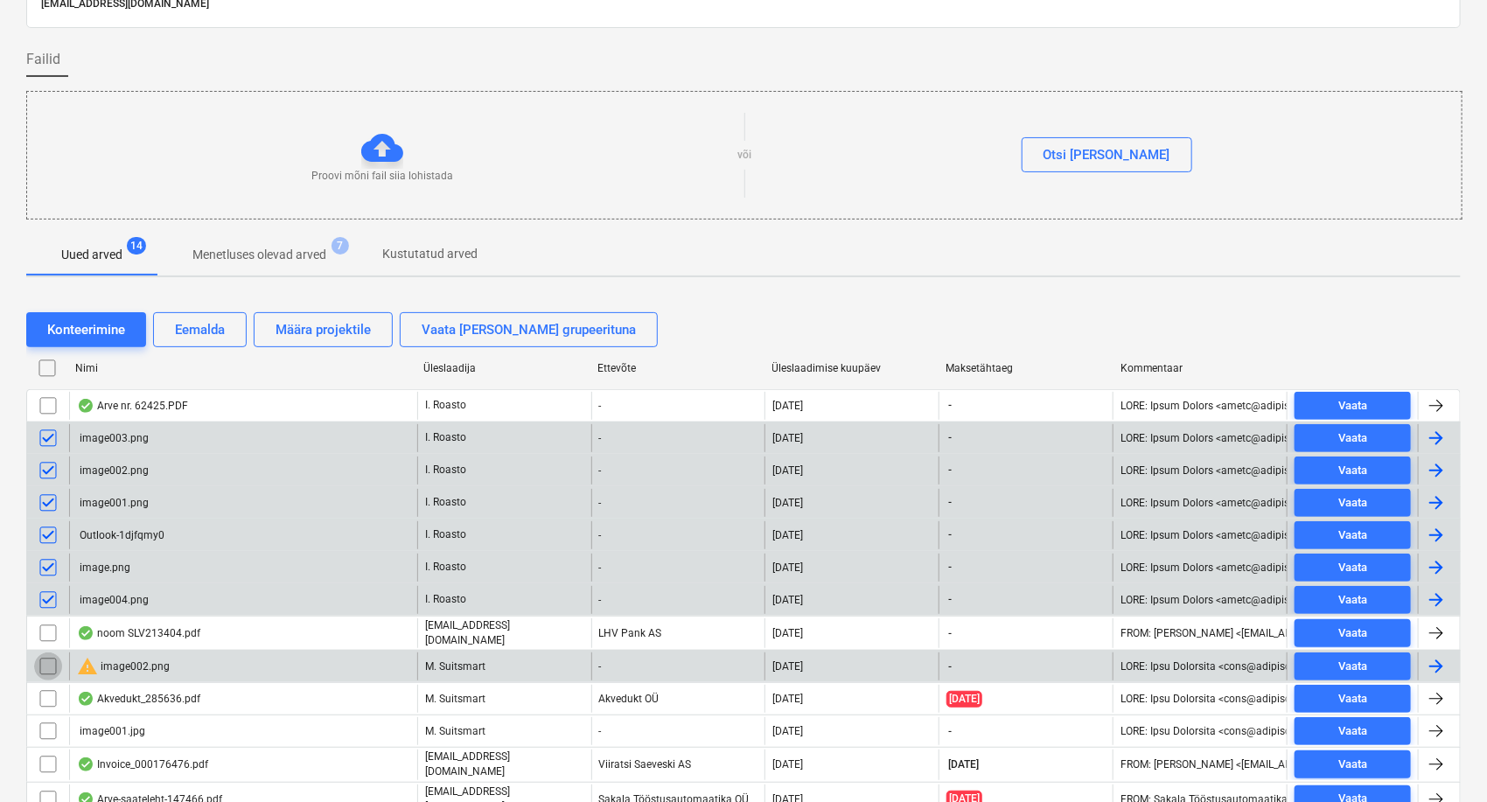
click at [45, 660] on input "checkbox" at bounding box center [48, 667] width 28 height 28
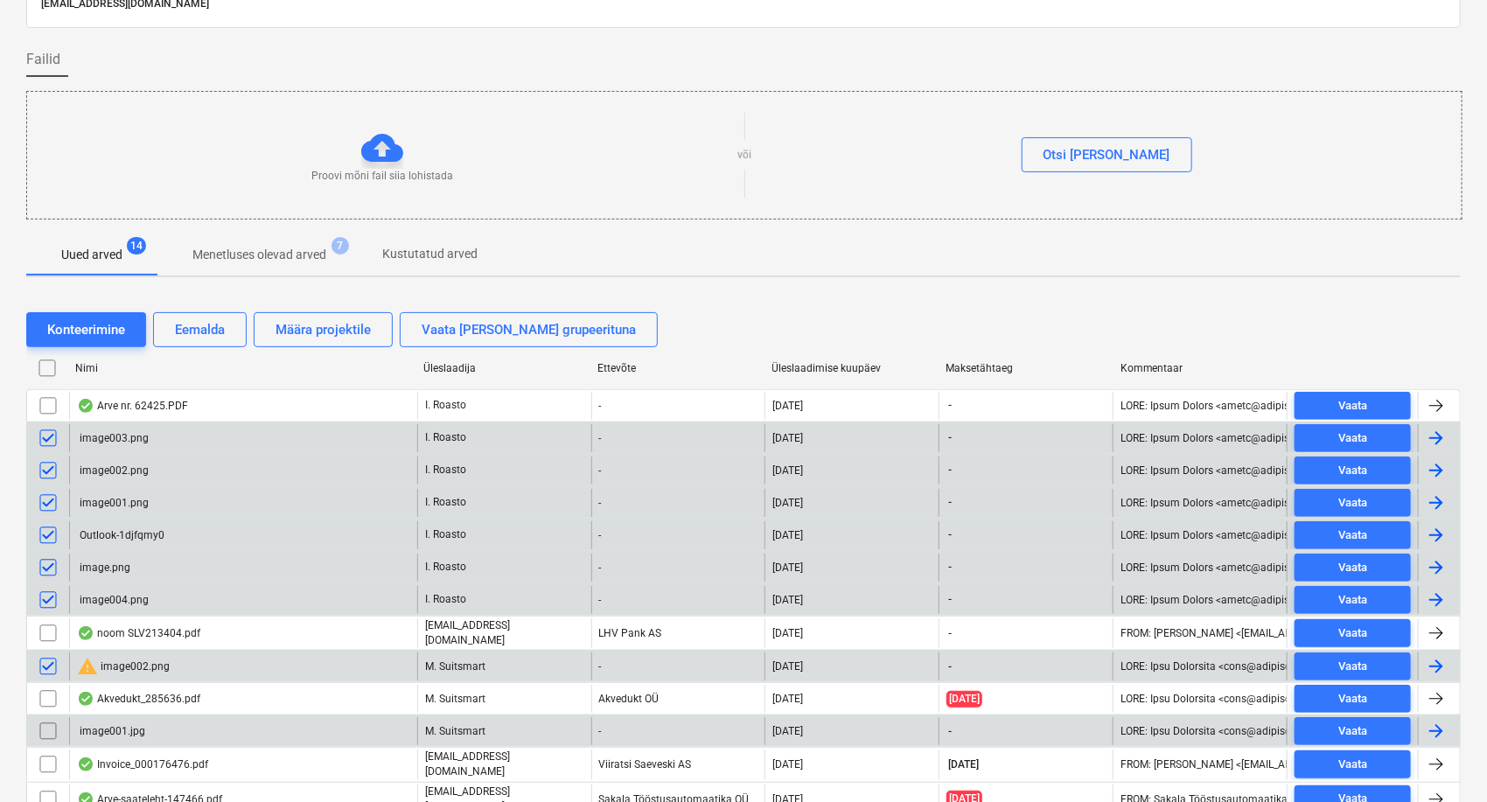
click at [52, 730] on input "checkbox" at bounding box center [48, 731] width 28 height 28
click at [192, 326] on div "Eemalda" at bounding box center [200, 329] width 50 height 23
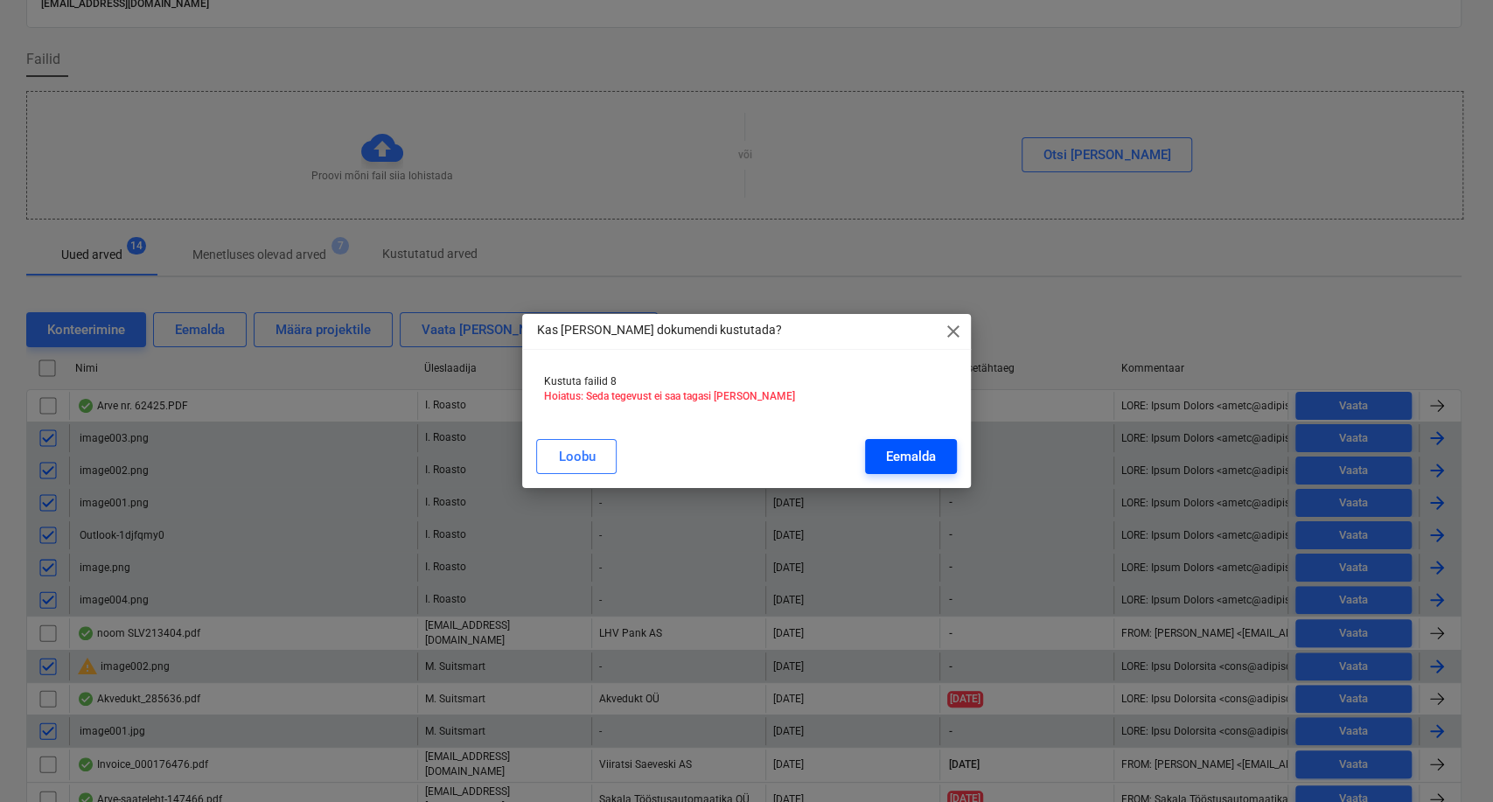
click at [903, 471] on button "Eemalda" at bounding box center [911, 456] width 92 height 35
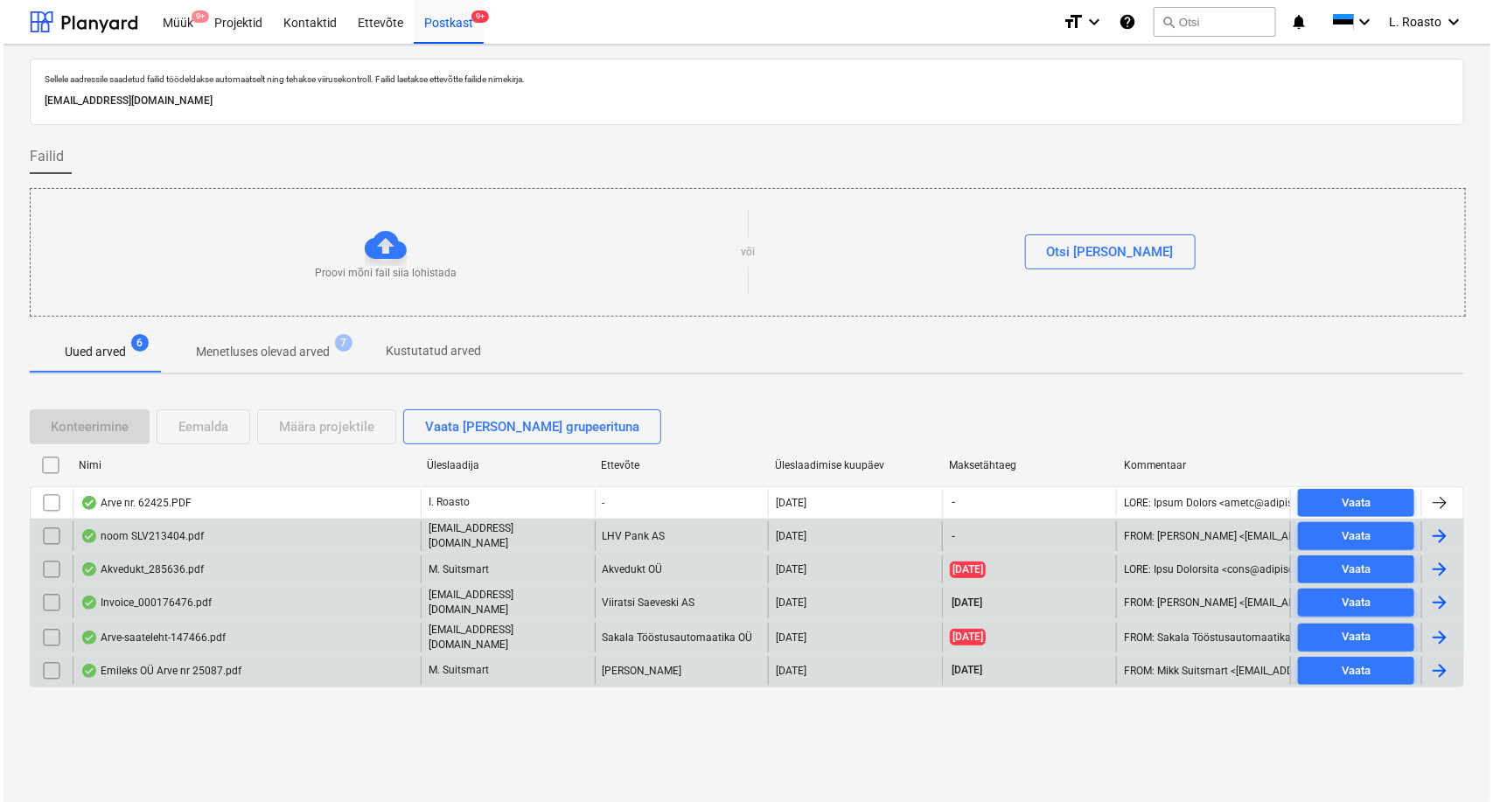
scroll to position [0, 0]
